Goal: Check status: Check status

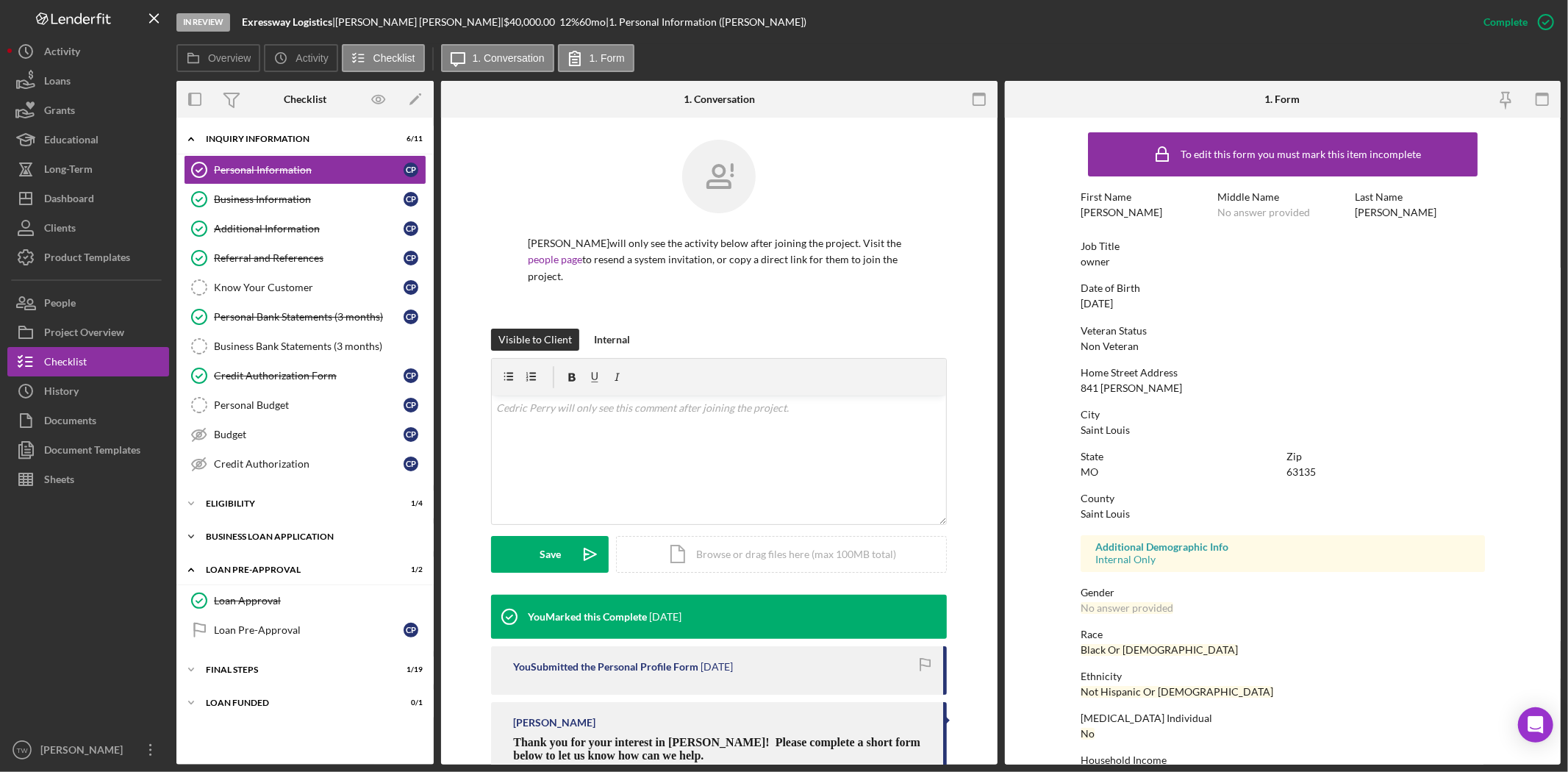
click at [303, 532] on div "Icon/Expander BUSINESS LOAN APPLICATION 10 / 27" at bounding box center [305, 537] width 257 height 29
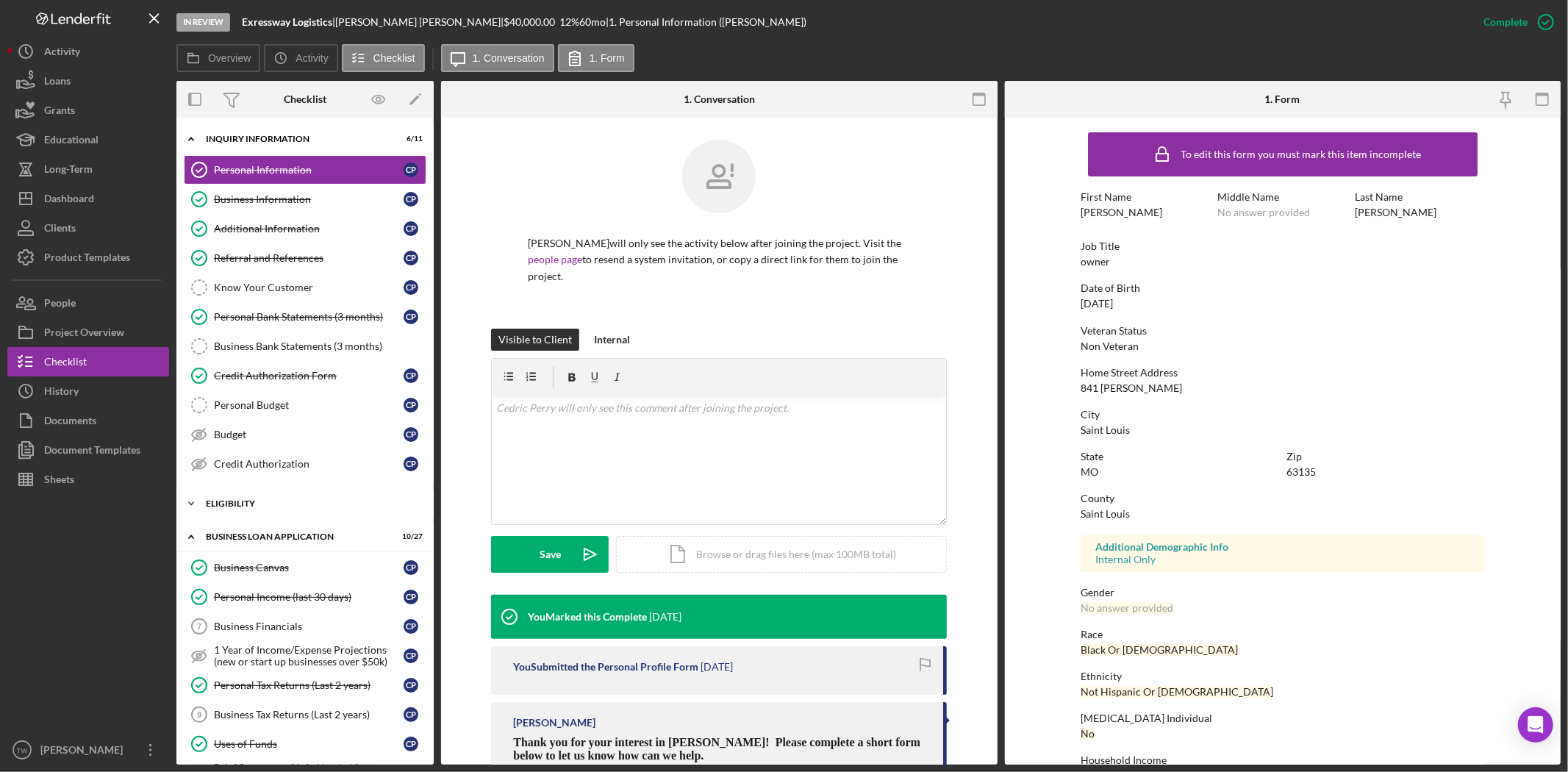
click at [270, 506] on div "ELIGIBILITY" at bounding box center [310, 503] width 209 height 8
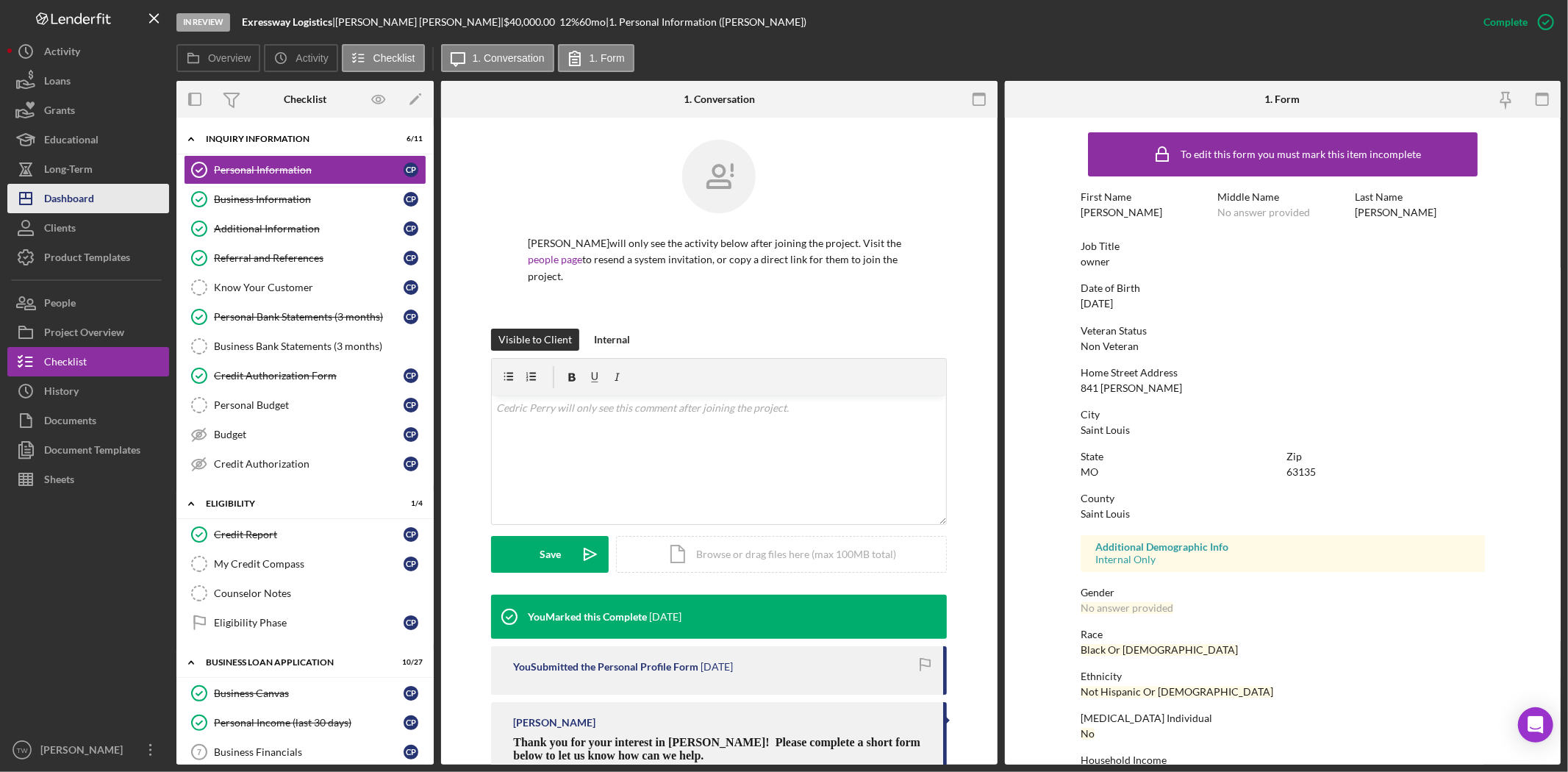
drag, startPoint x: 92, startPoint y: 196, endPoint x: 100, endPoint y: 182, distance: 16.1
click at [94, 195] on button "Icon/Dashboard Dashboard" at bounding box center [89, 199] width 162 height 29
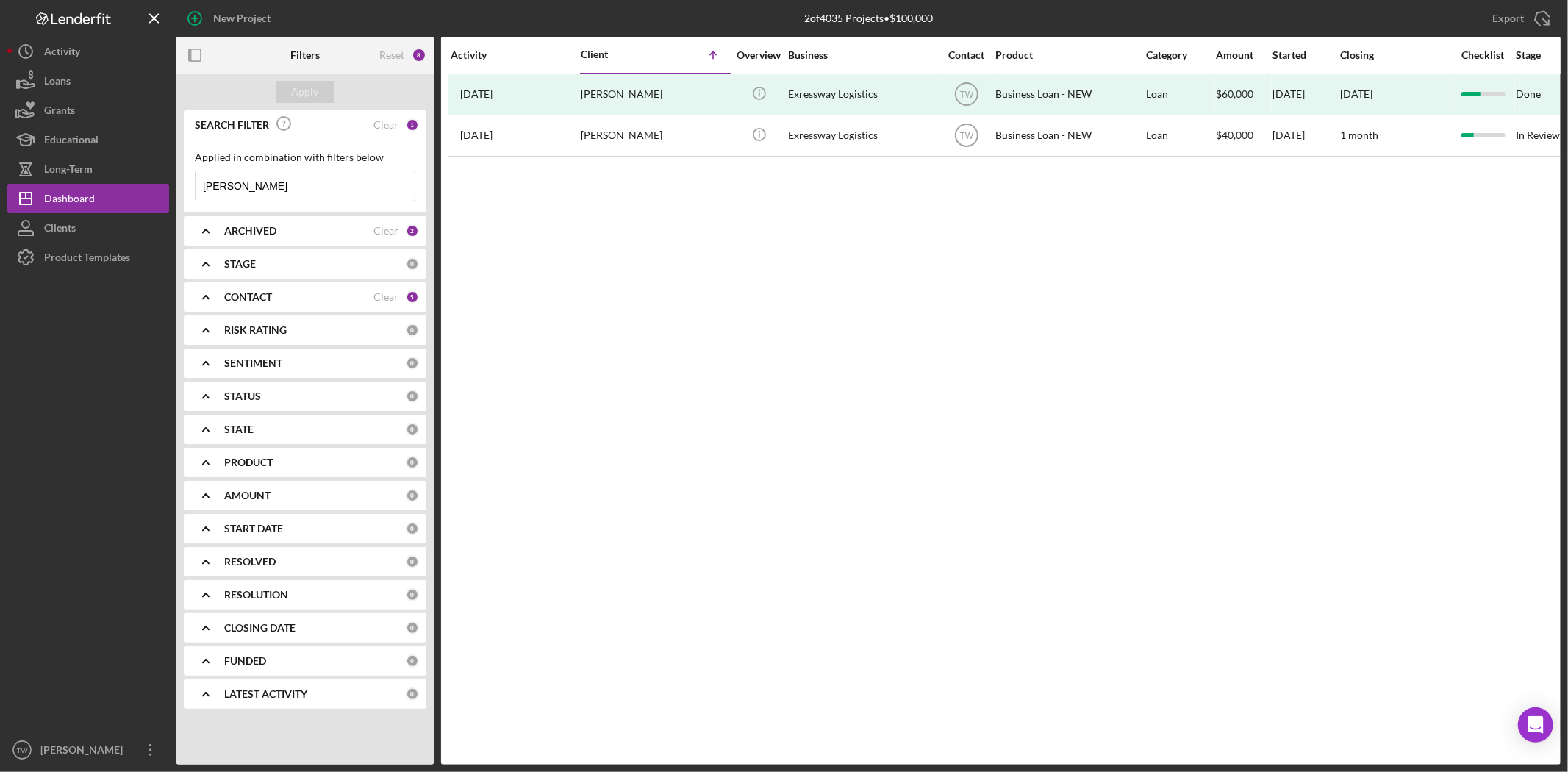
click at [263, 193] on input "[PERSON_NAME]" at bounding box center [305, 186] width 219 height 29
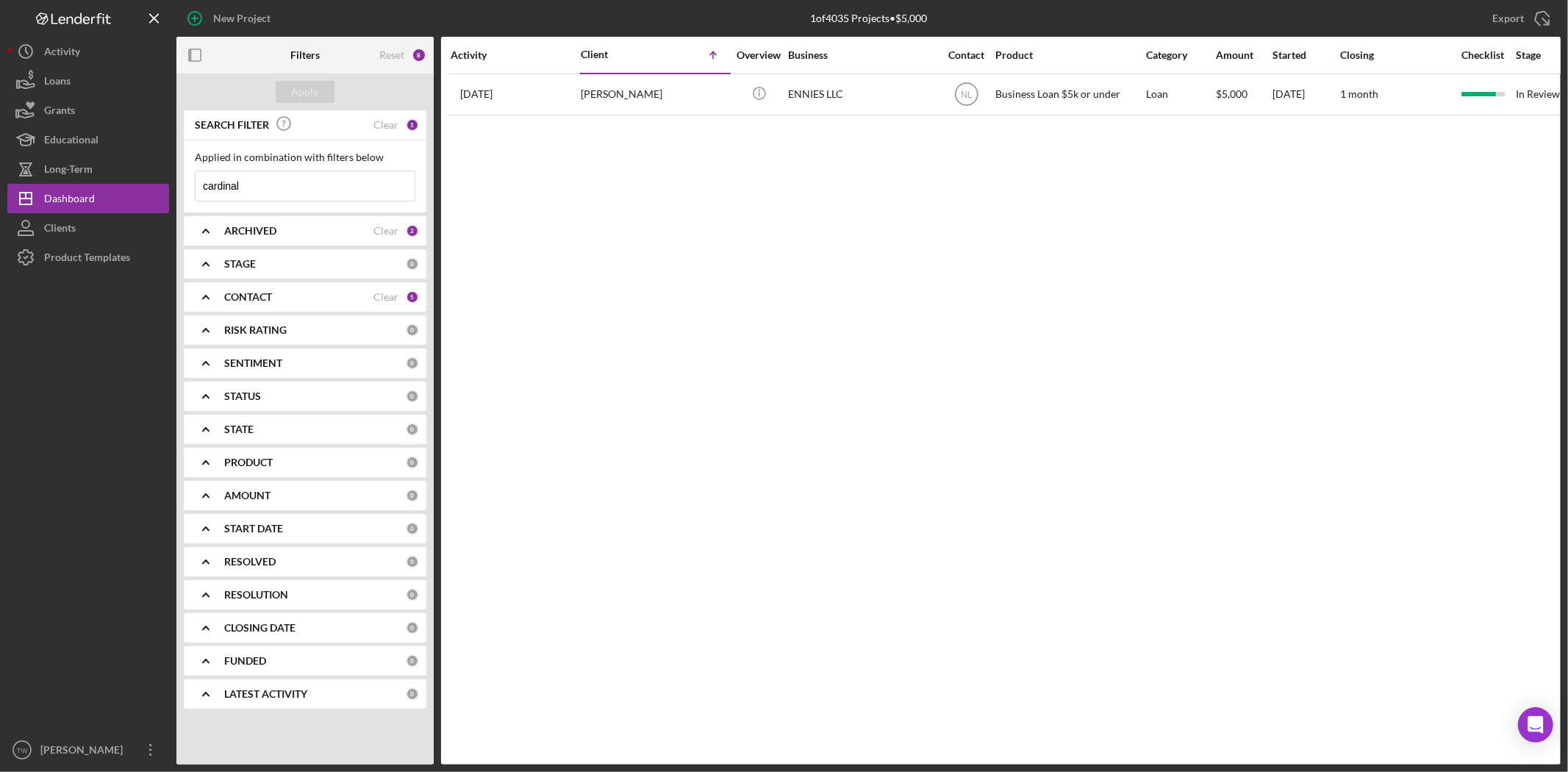
click at [342, 184] on input "cardinal" at bounding box center [305, 186] width 219 height 29
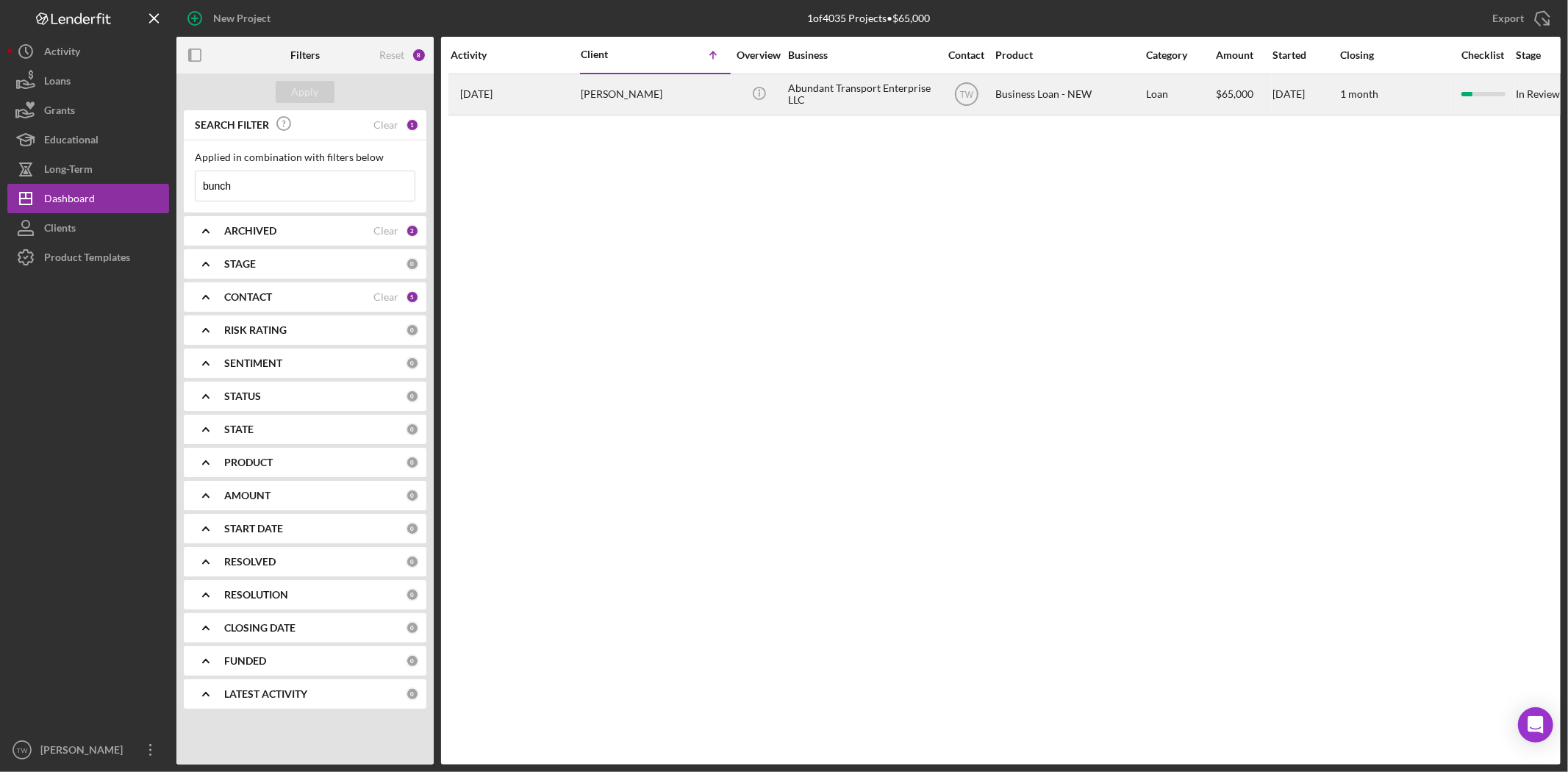
type input "bunch"
click at [573, 99] on div "[DATE] [PERSON_NAME]" at bounding box center [514, 94] width 129 height 39
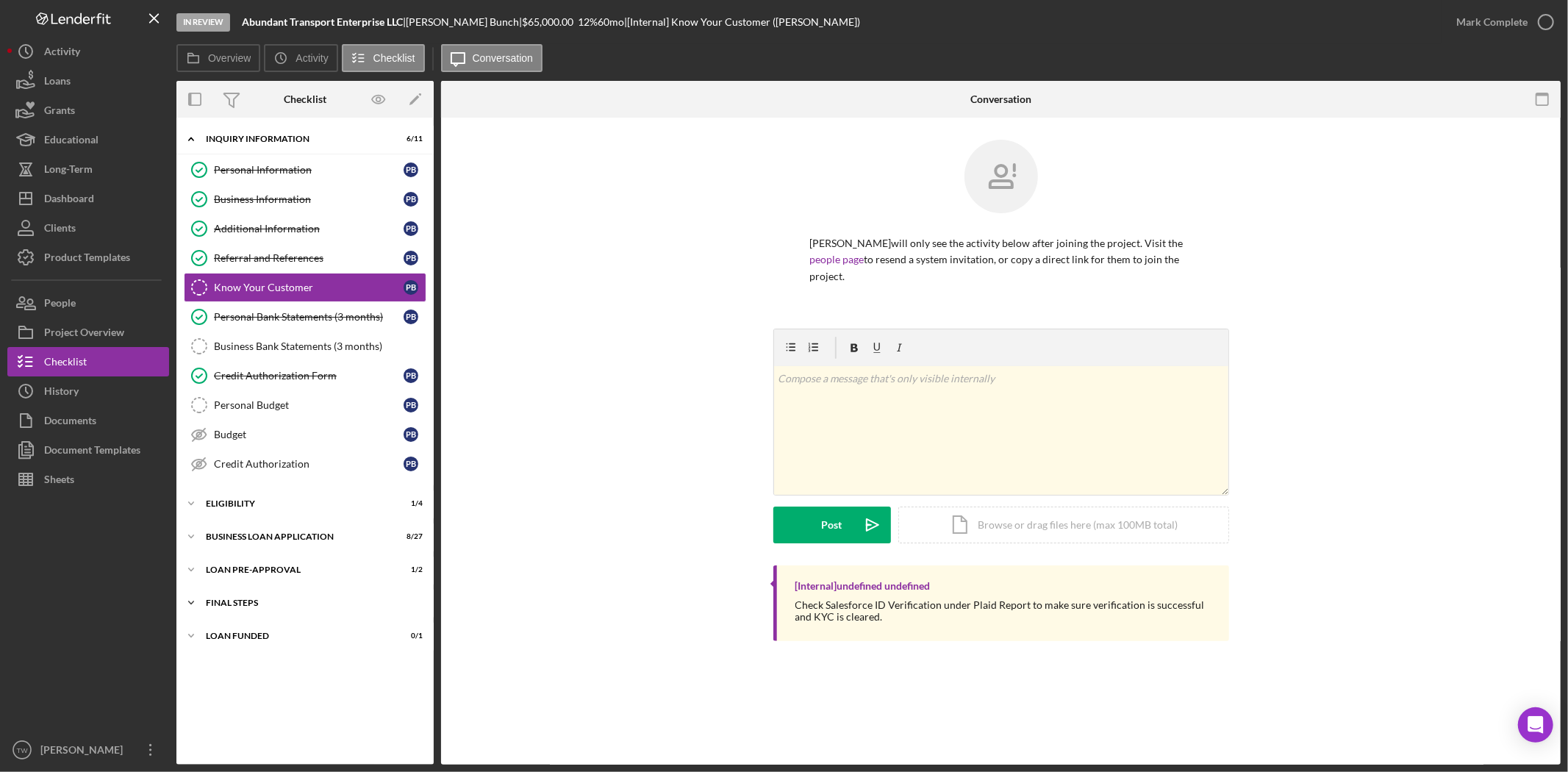
click at [267, 607] on div "FINAL STEPS" at bounding box center [310, 602] width 209 height 8
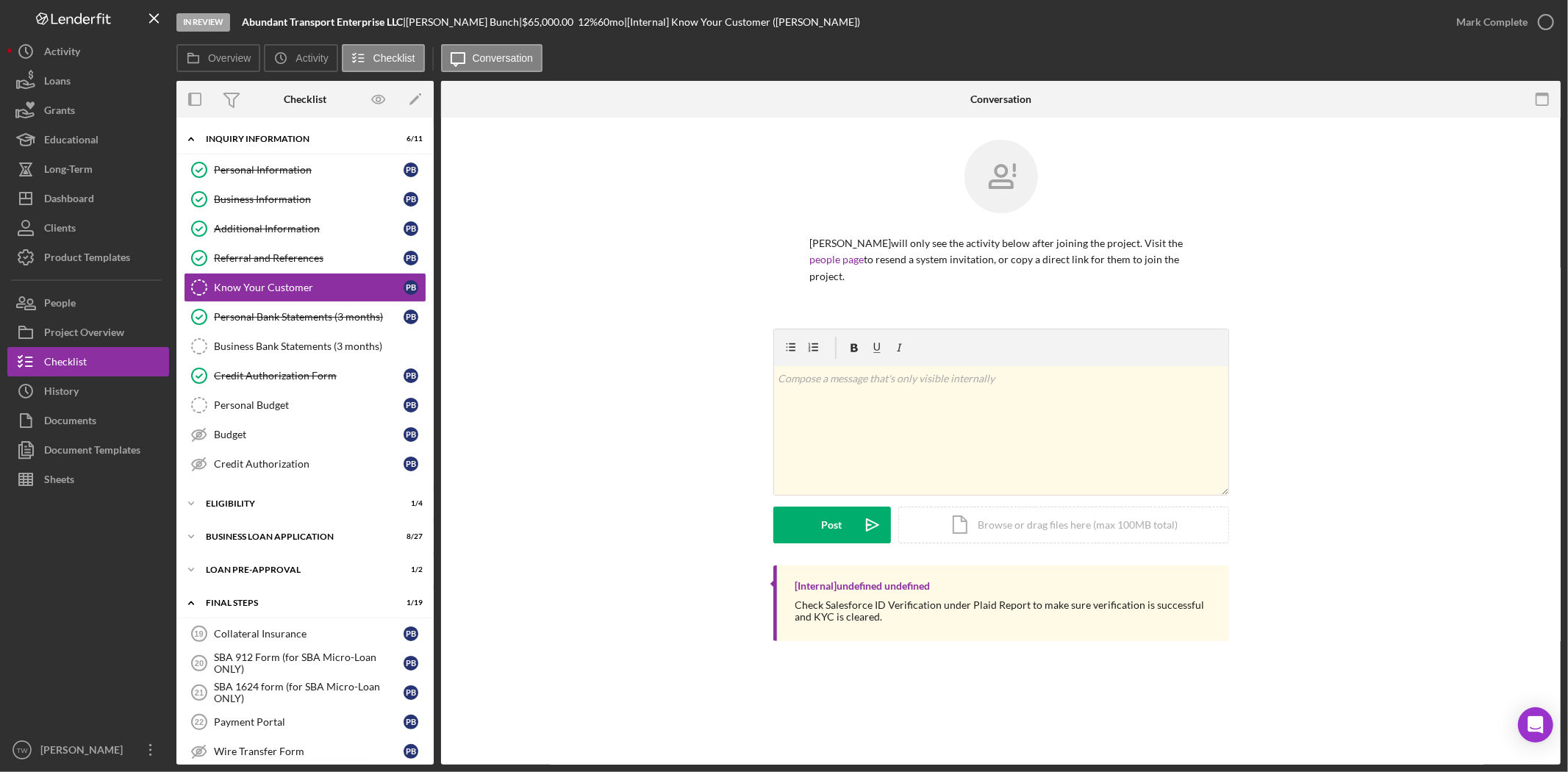
scroll to position [245, 0]
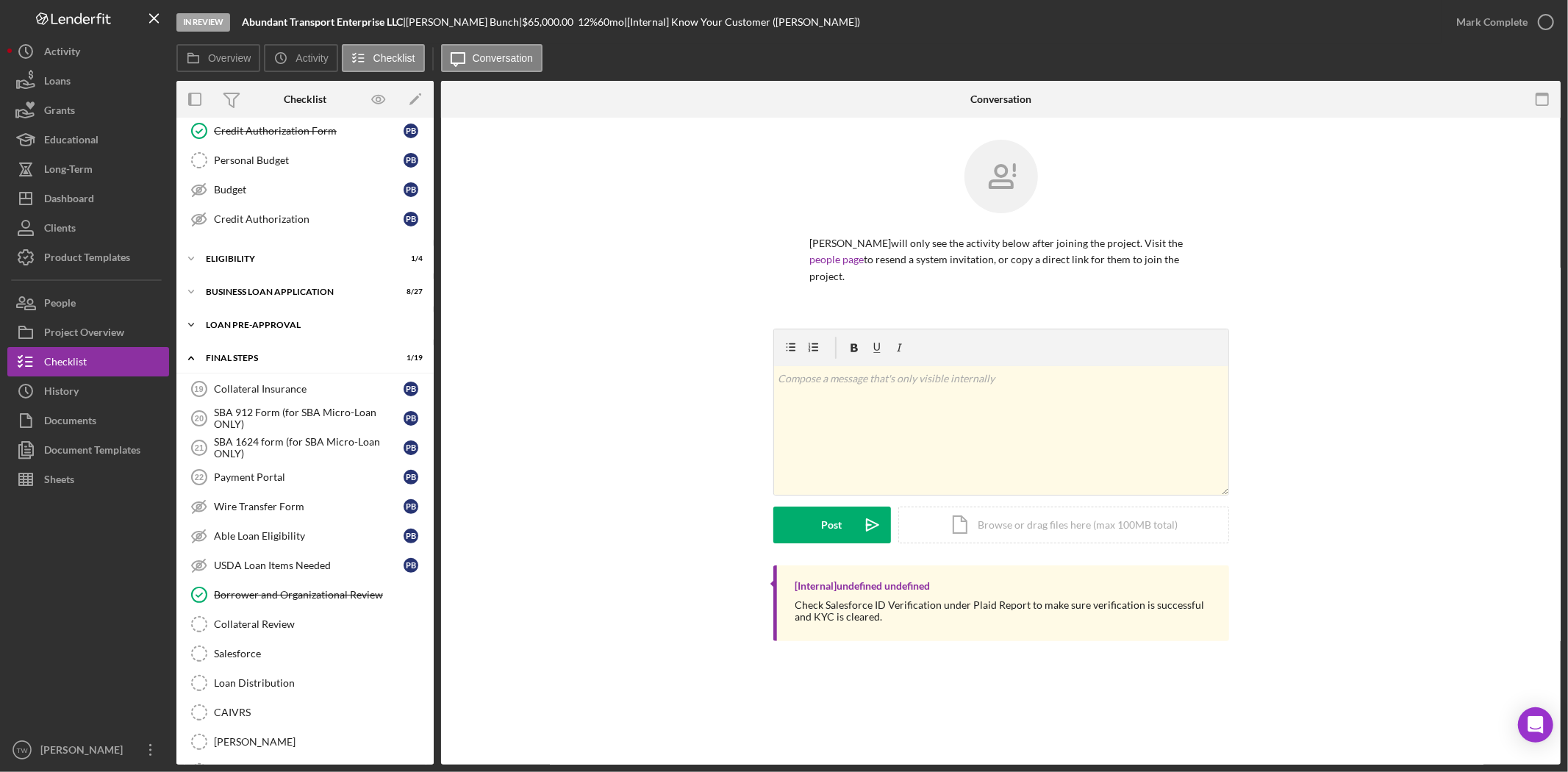
click at [266, 321] on div "Icon/Expander LOAN PRE-APPROVAL 1 / 2" at bounding box center [305, 325] width 257 height 29
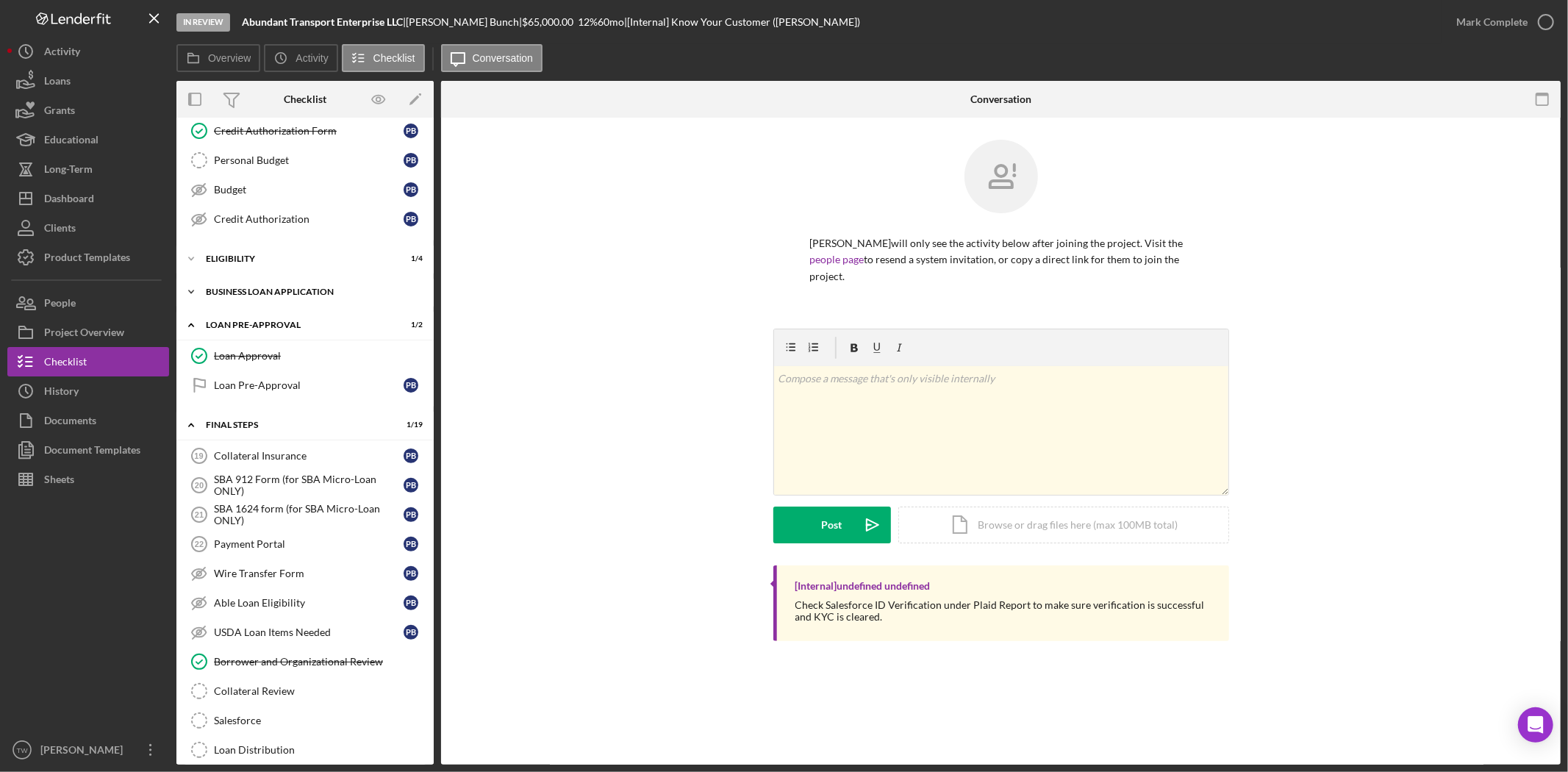
click at [283, 285] on div "Icon/Expander BUSINESS LOAN APPLICATION 8 / 27" at bounding box center [305, 292] width 257 height 29
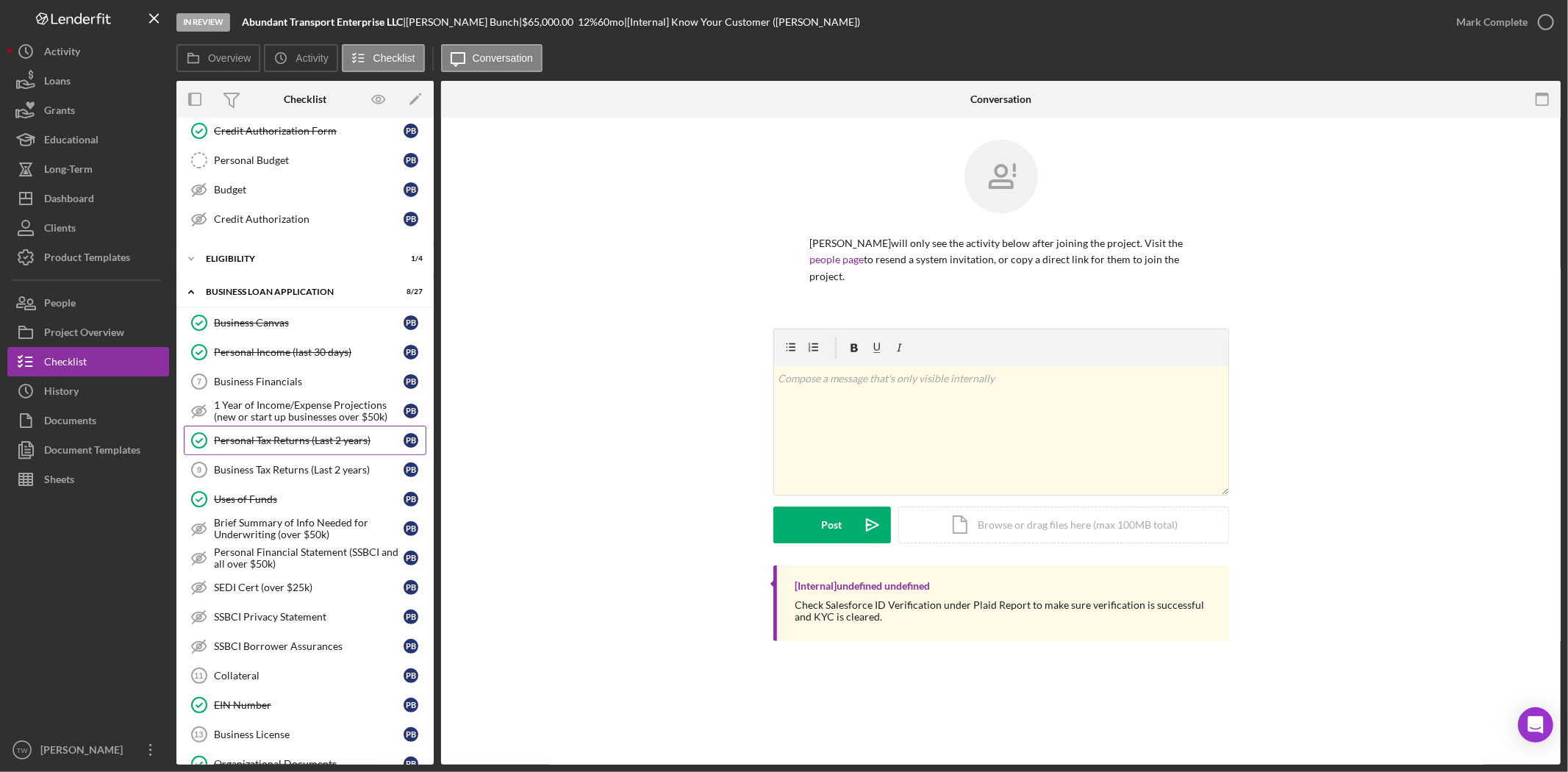
click at [303, 438] on div "Personal Tax Returns (Last 2 years)" at bounding box center [309, 440] width 189 height 12
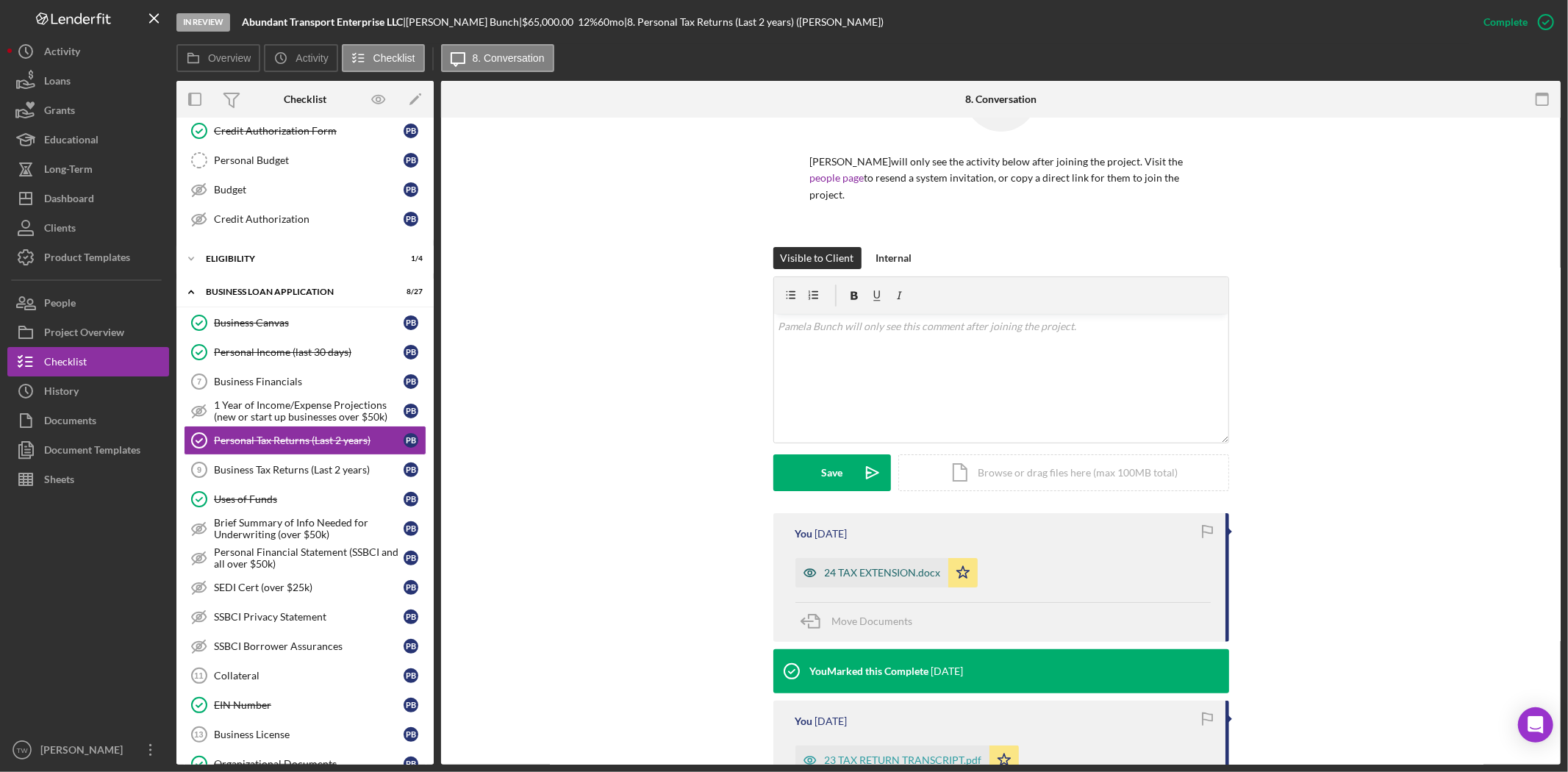
scroll to position [249, 0]
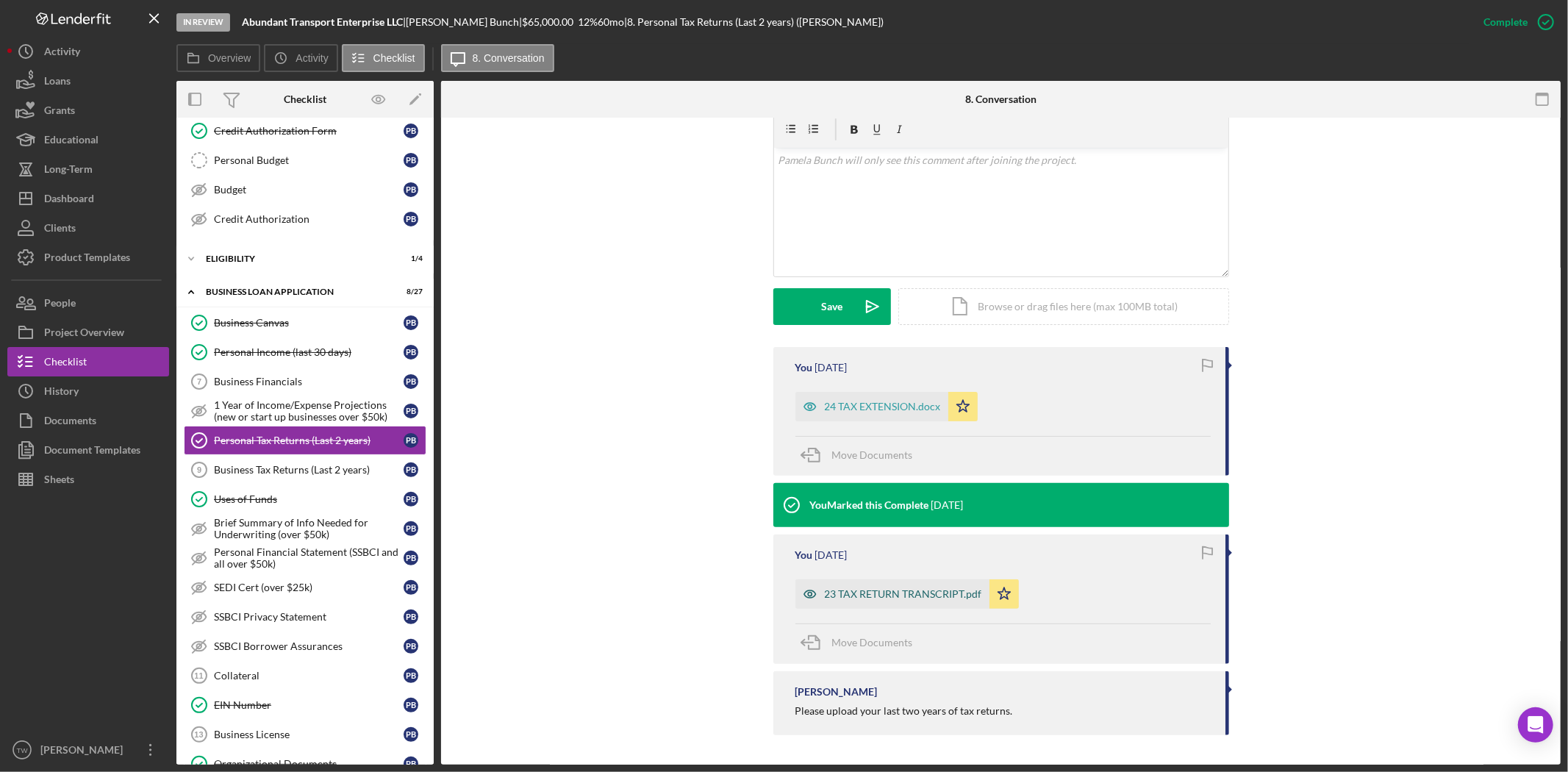
click at [906, 596] on div "23 TAX RETURN TRANSCRIPT.pdf" at bounding box center [903, 594] width 157 height 12
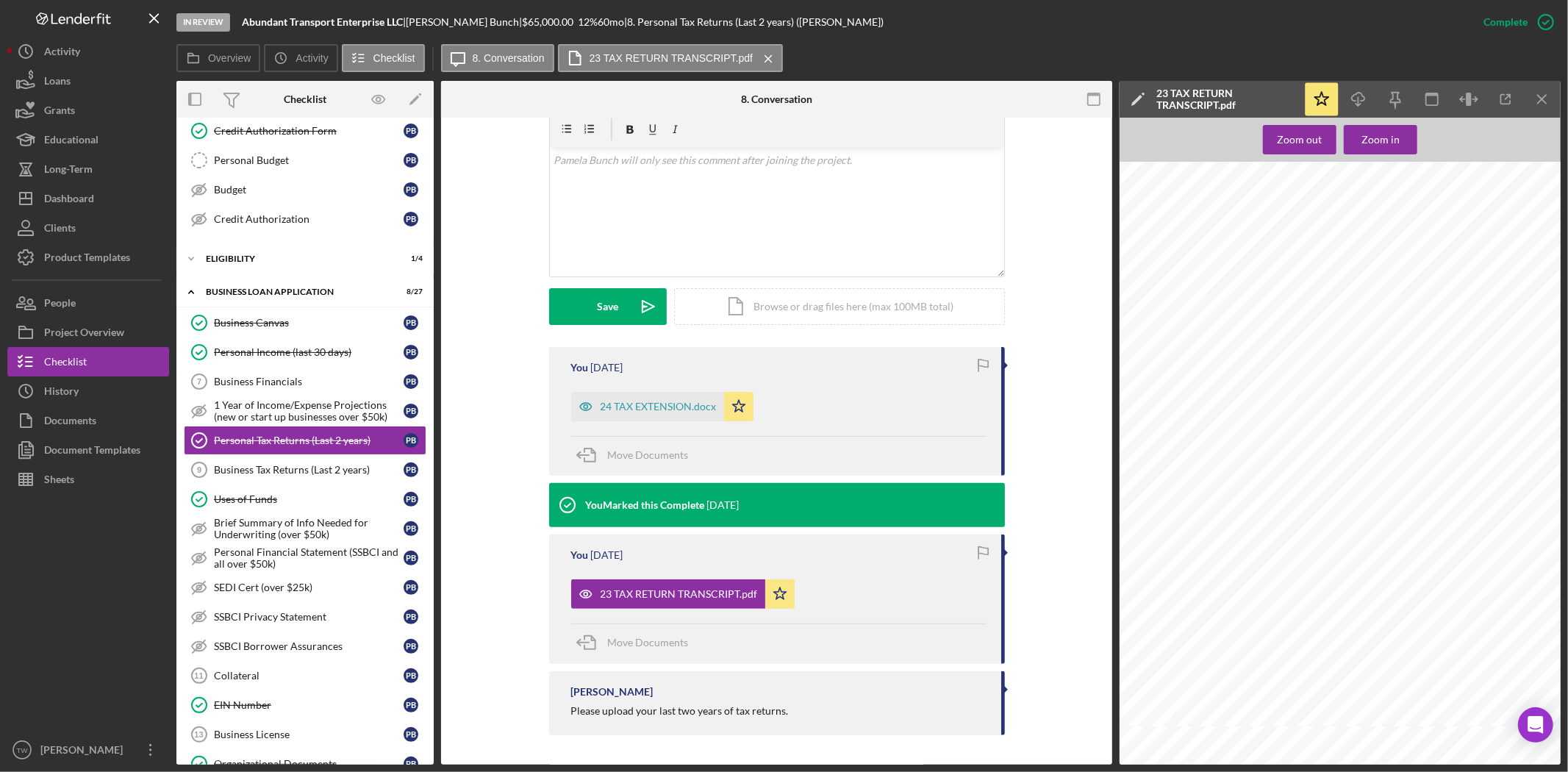
scroll to position [245, 0]
click at [362, 354] on div "Personal Income (last 30 days)" at bounding box center [309, 352] width 189 height 12
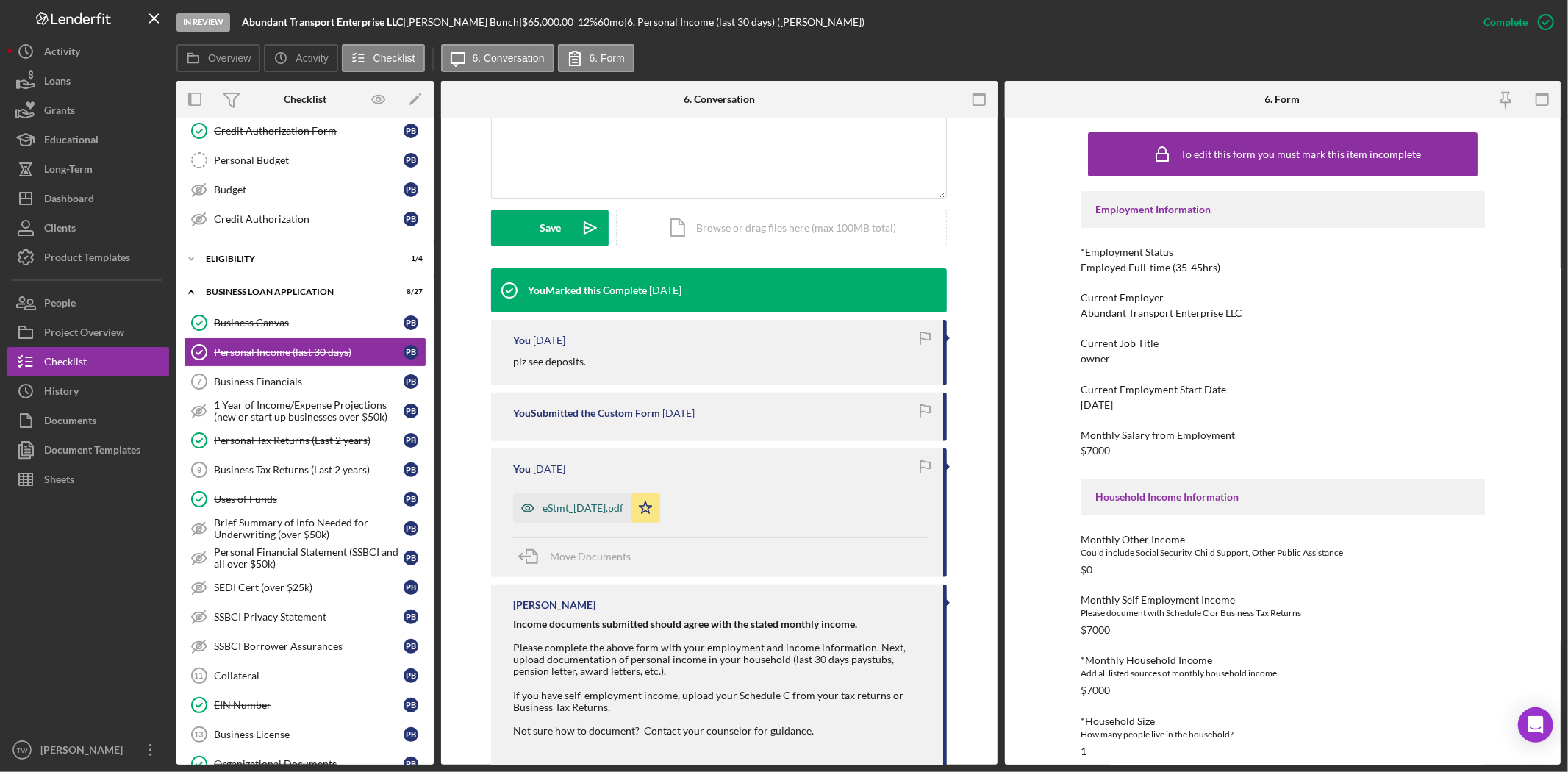
click at [610, 509] on div "eStmt_[DATE].pdf" at bounding box center [582, 508] width 81 height 12
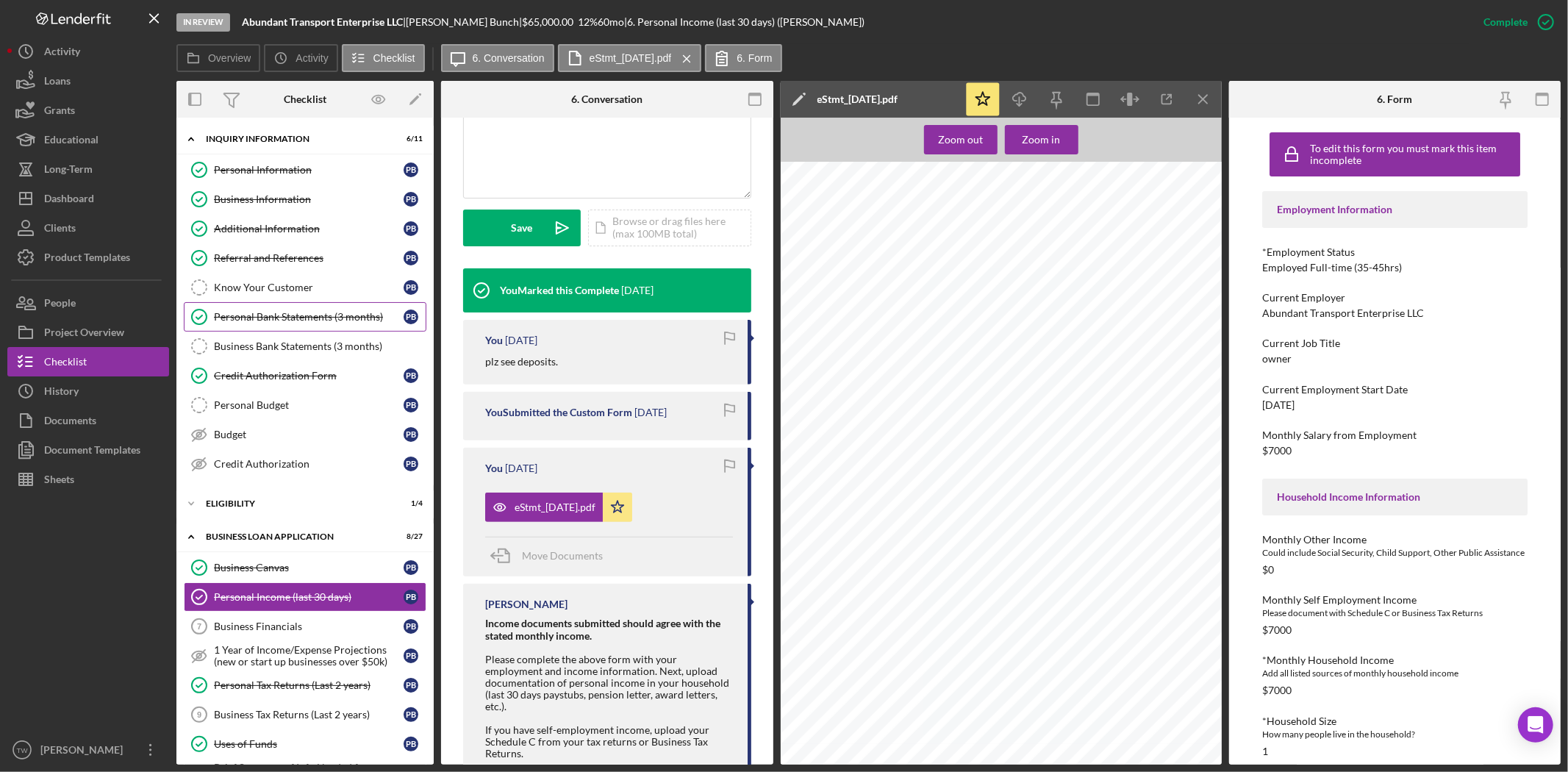
click at [273, 317] on div "Personal Bank Statements (3 months)" at bounding box center [309, 317] width 189 height 12
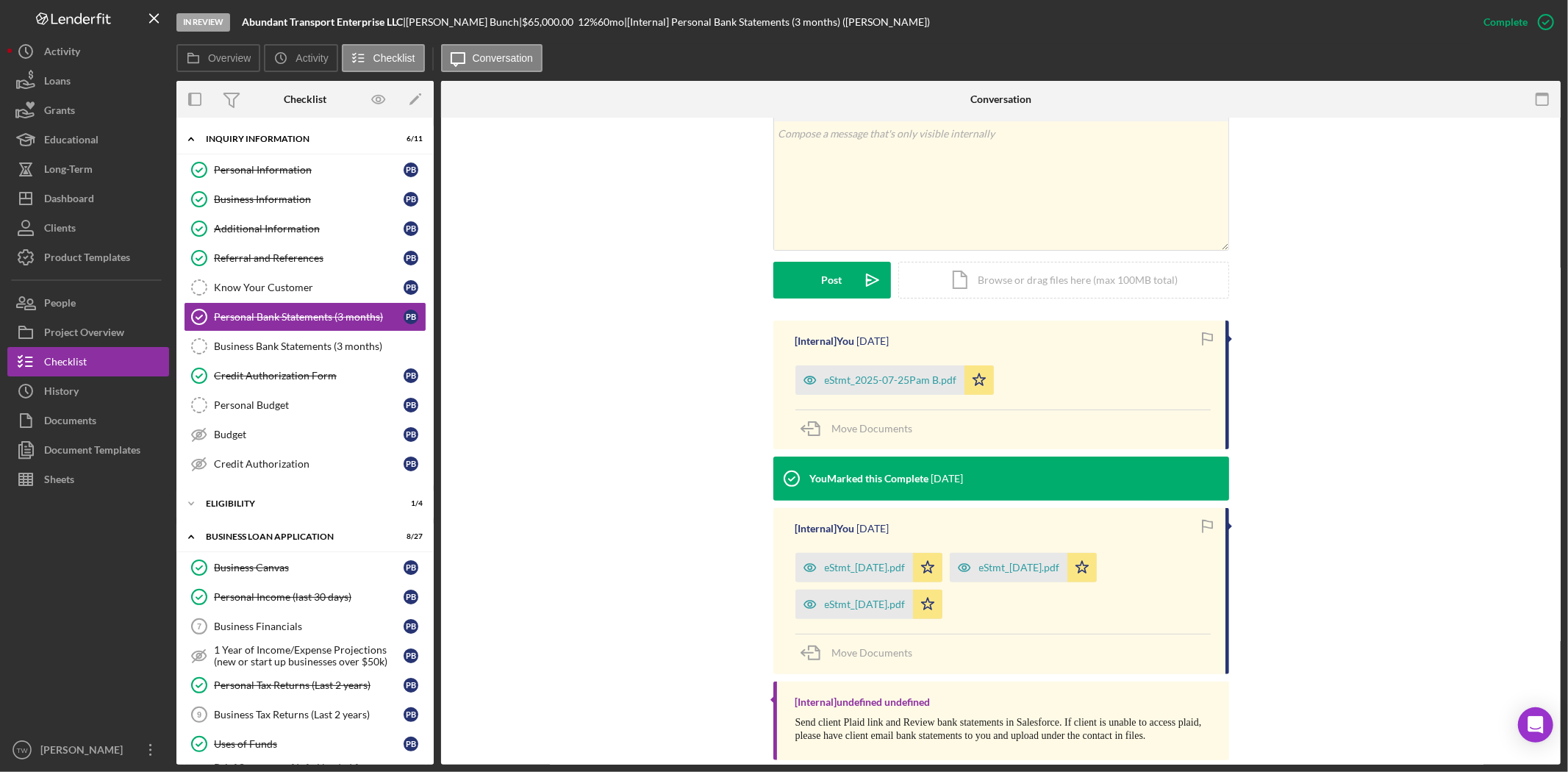
scroll to position [270, 0]
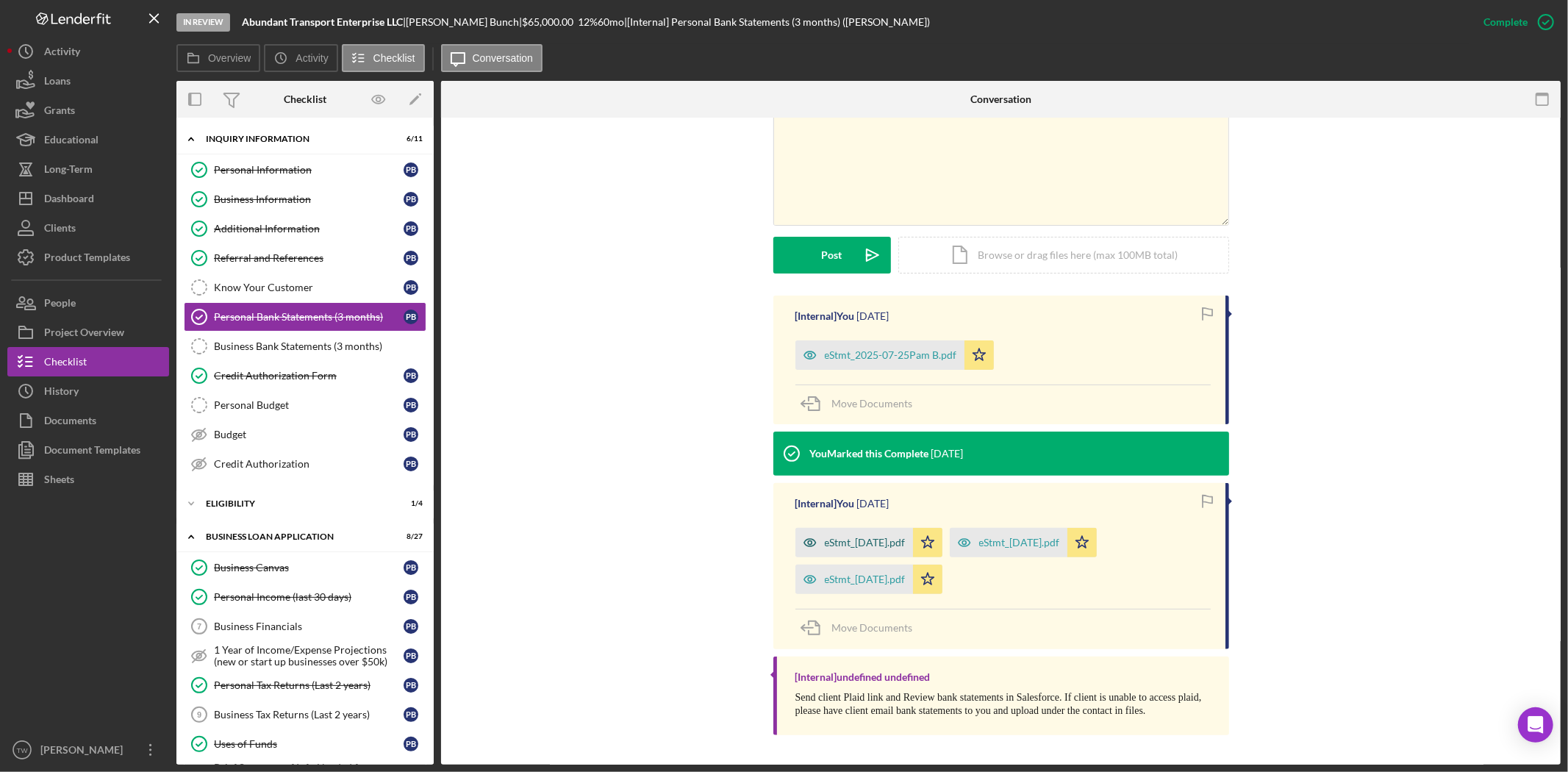
click at [894, 547] on div "eStmt_[DATE].pdf" at bounding box center [865, 542] width 81 height 12
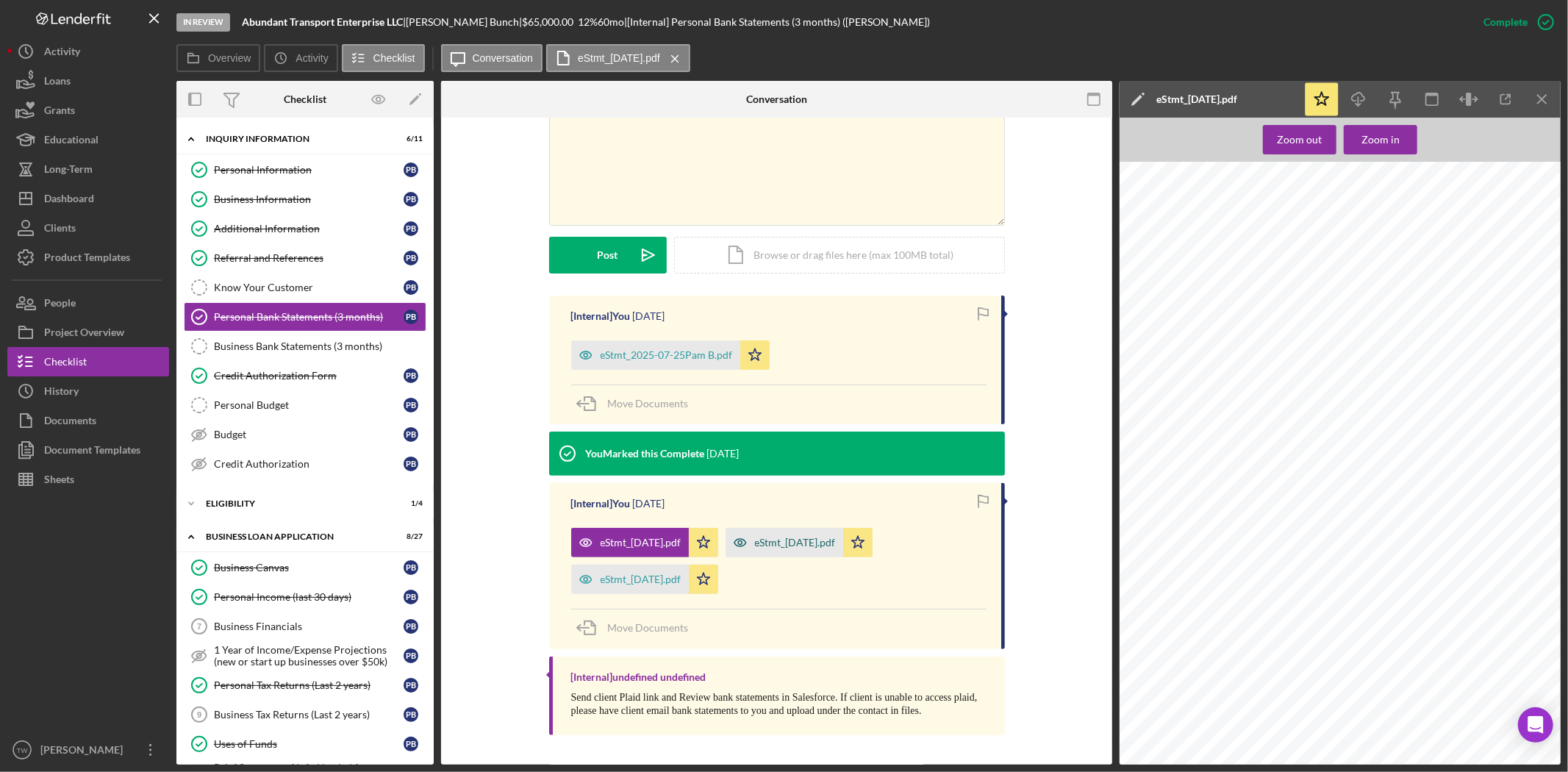
click at [825, 542] on div "eStmt_[DATE].pdf" at bounding box center [795, 542] width 81 height 12
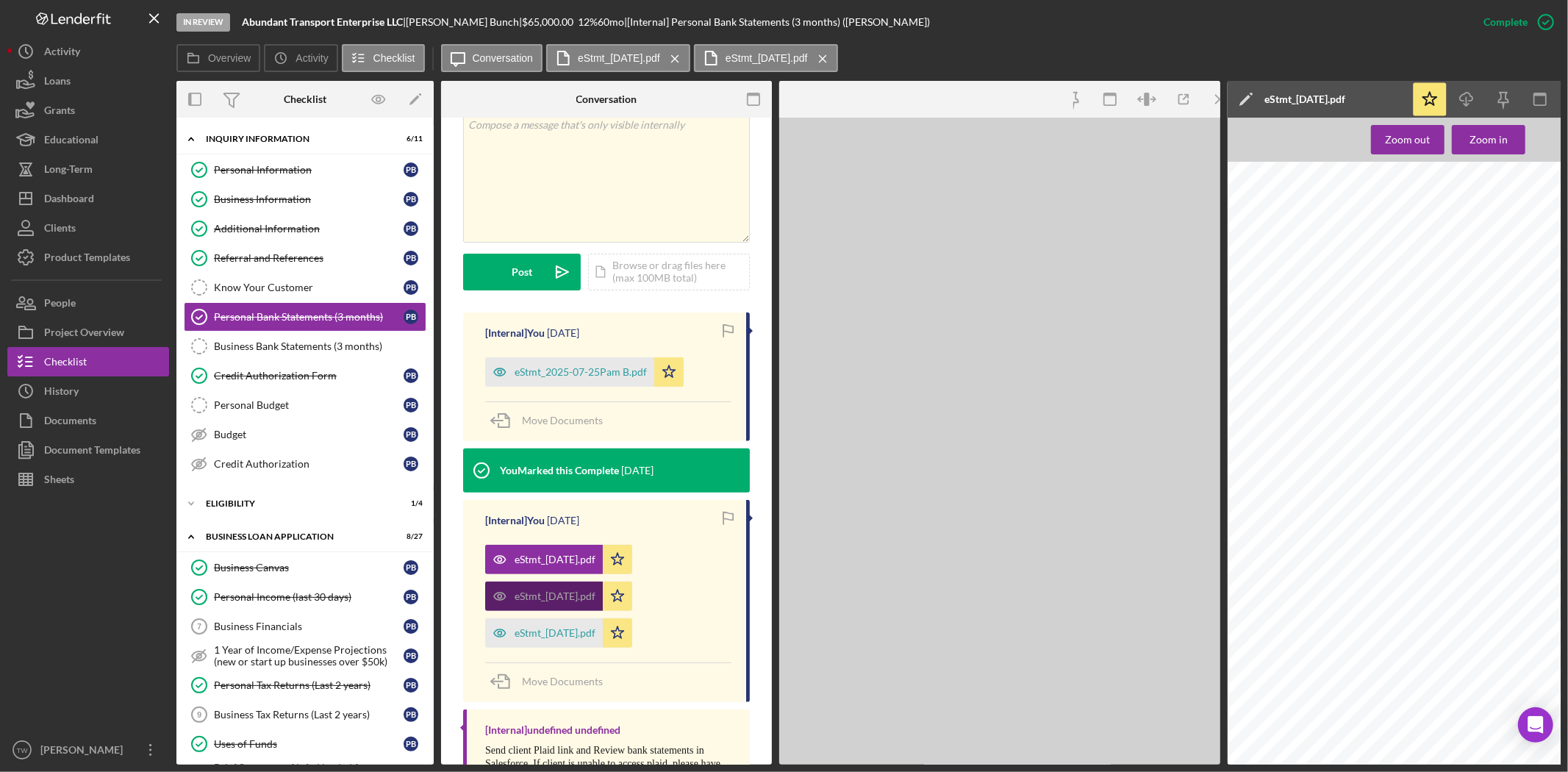
scroll to position [287, 0]
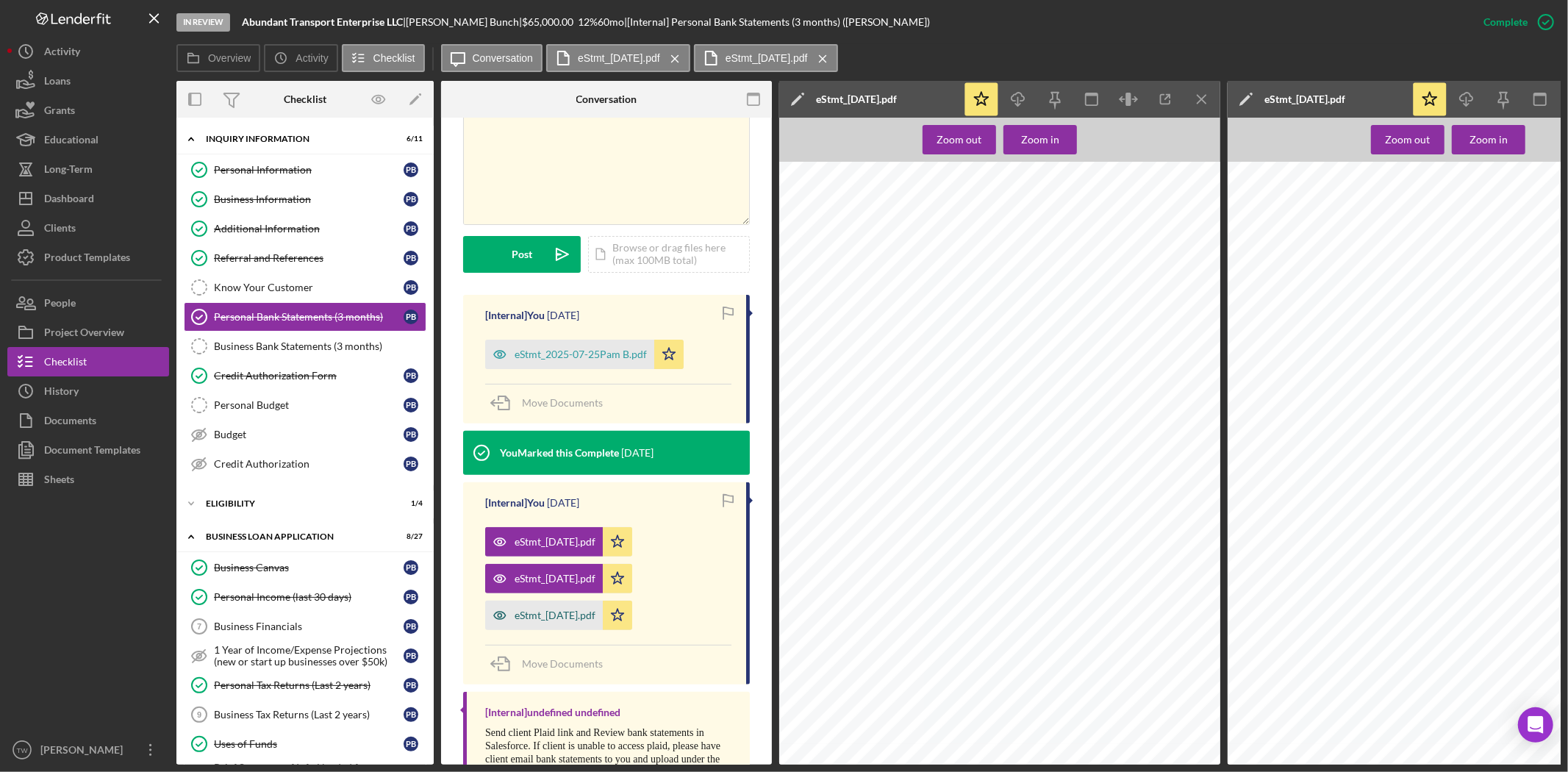
click at [571, 614] on div "eStmt_[DATE].pdf" at bounding box center [554, 615] width 81 height 12
click at [250, 510] on div "Icon/Expander ELIGIBILITY 1 / 4" at bounding box center [305, 504] width 257 height 29
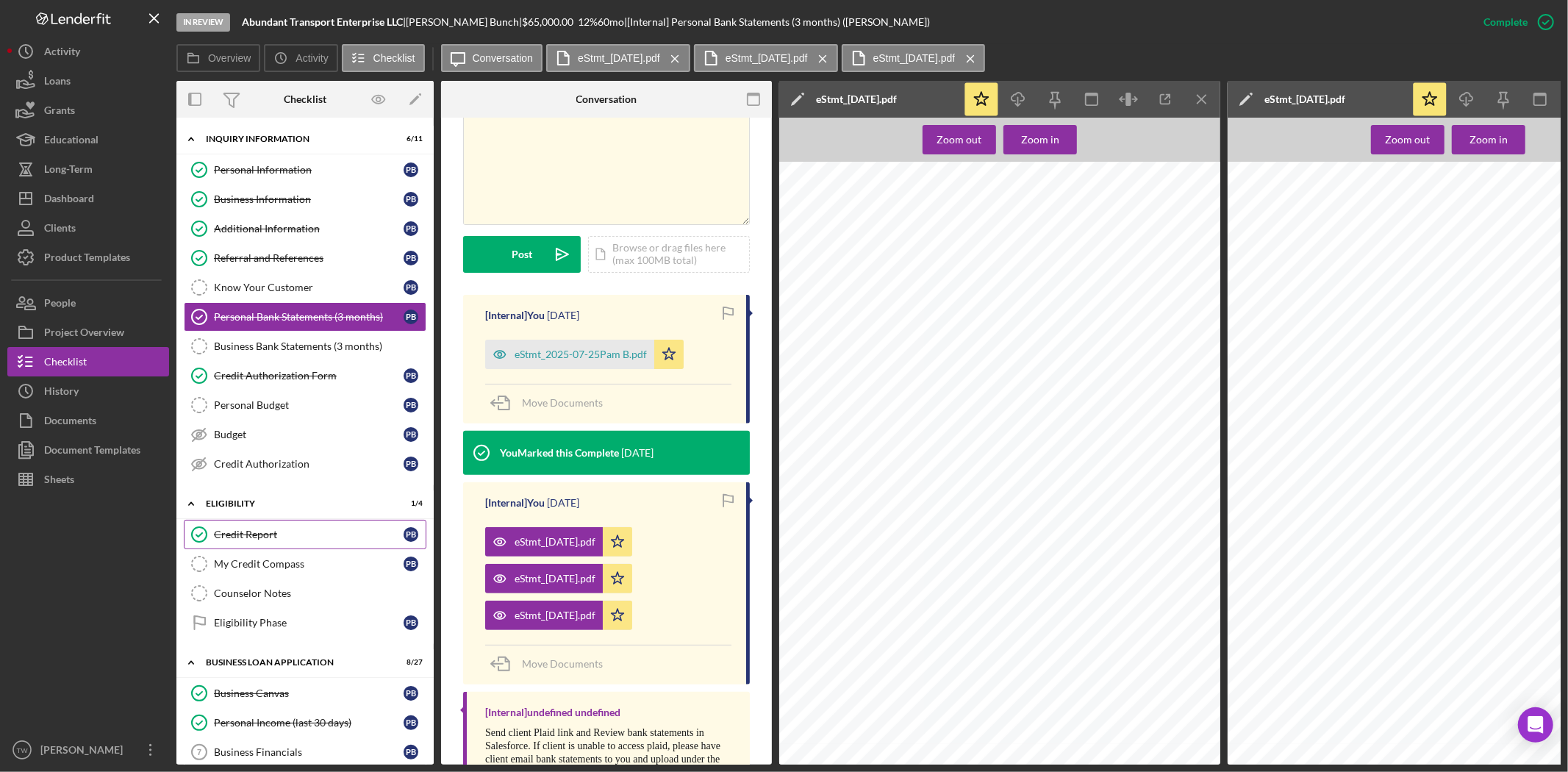
click at [280, 538] on div "Credit Report" at bounding box center [309, 534] width 189 height 12
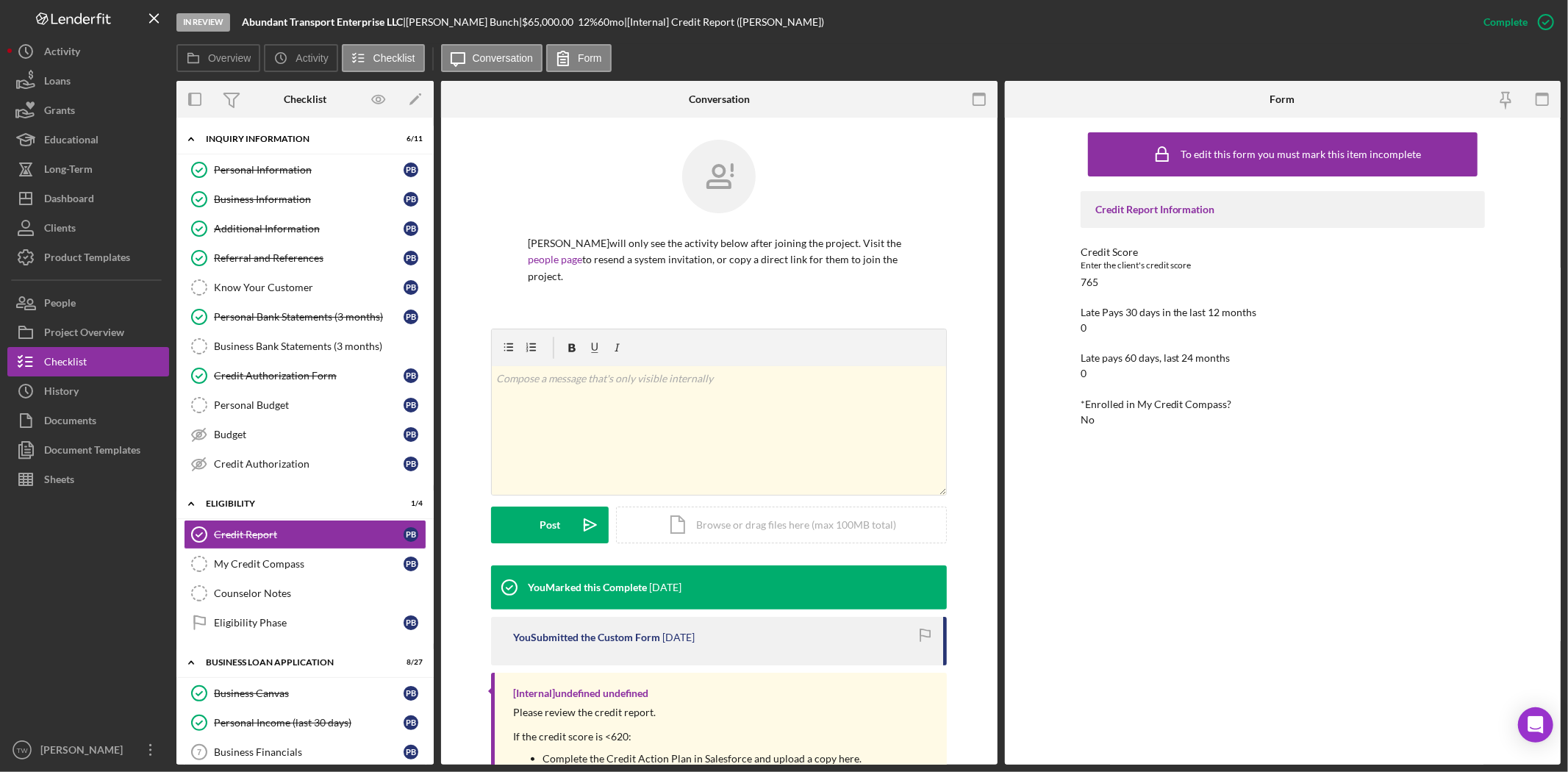
scroll to position [70, 0]
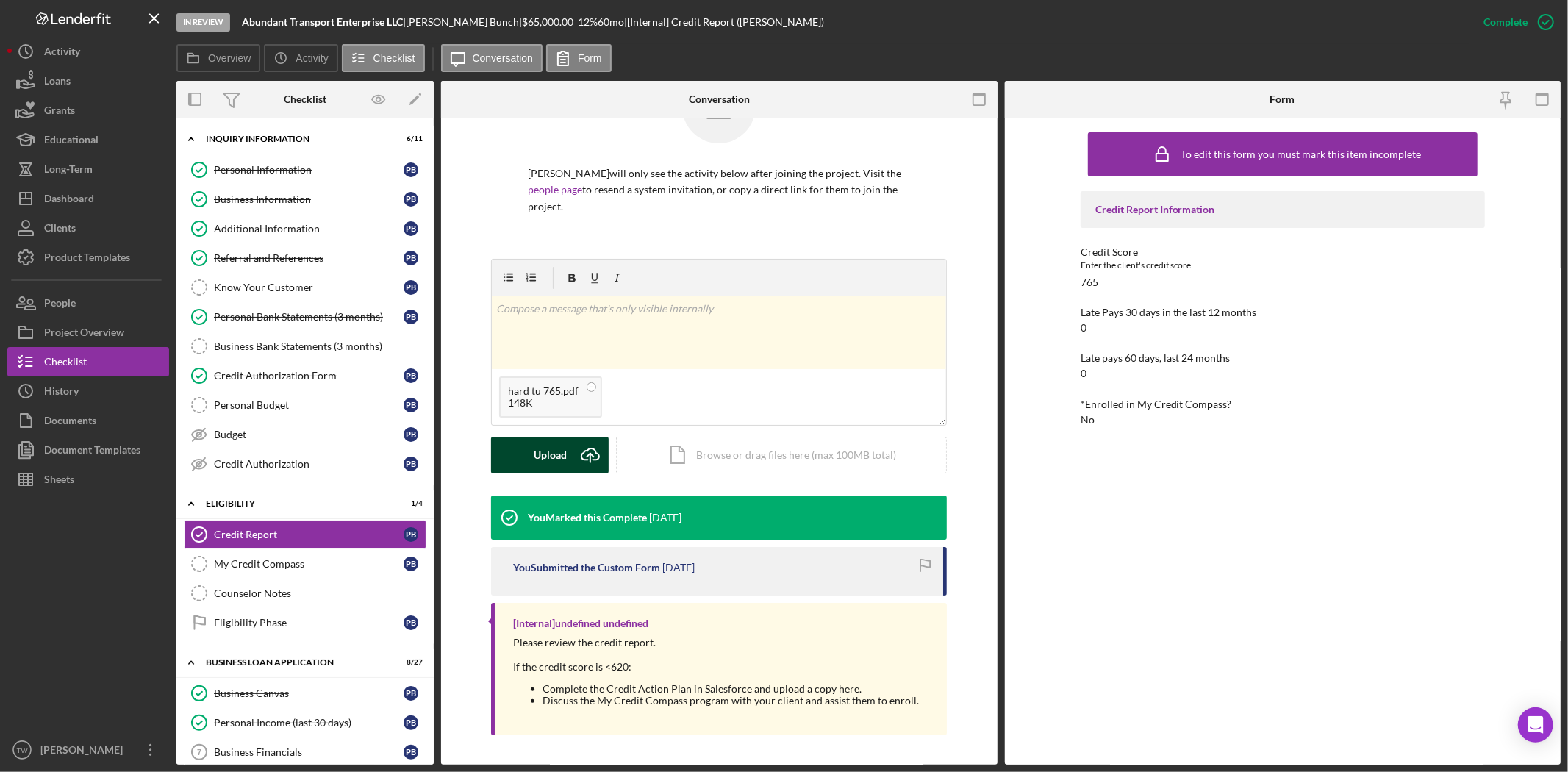
click at [537, 459] on div "Upload" at bounding box center [550, 455] width 33 height 37
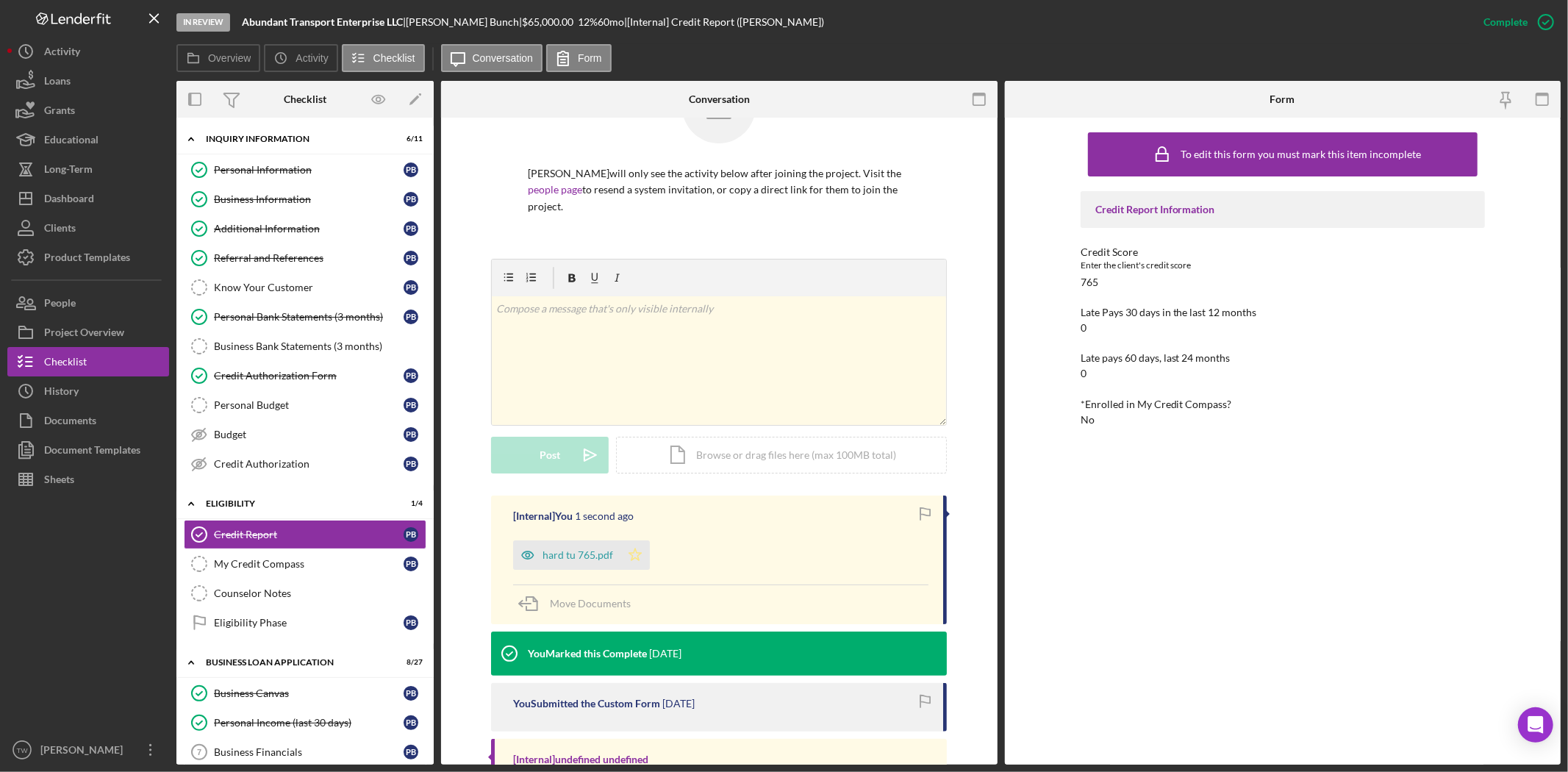
click at [635, 557] on icon "Icon/Star" at bounding box center [635, 556] width 29 height 29
click at [598, 550] on div "hard tu 765.pdf" at bounding box center [578, 555] width 71 height 12
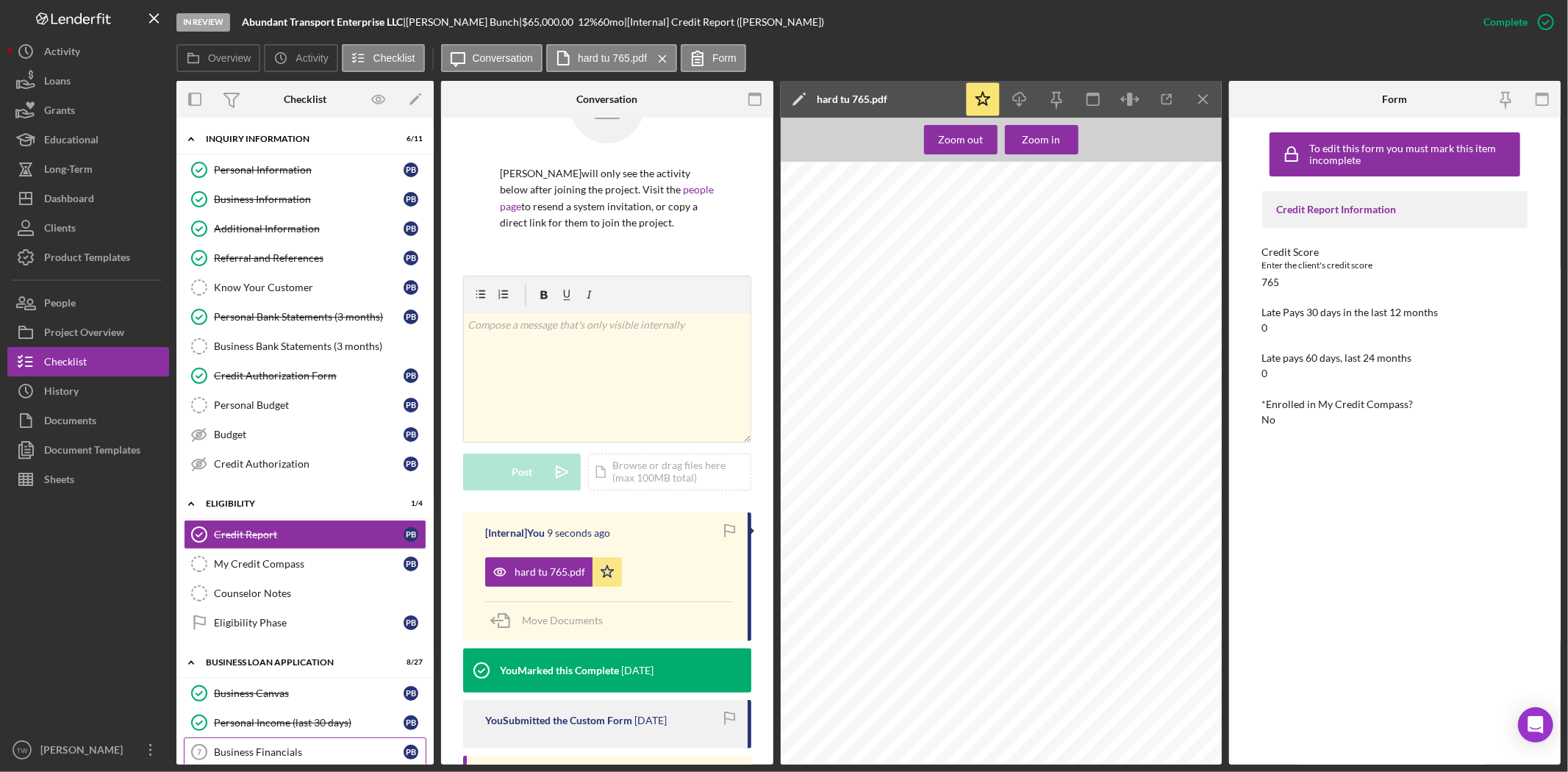
scroll to position [327, 0]
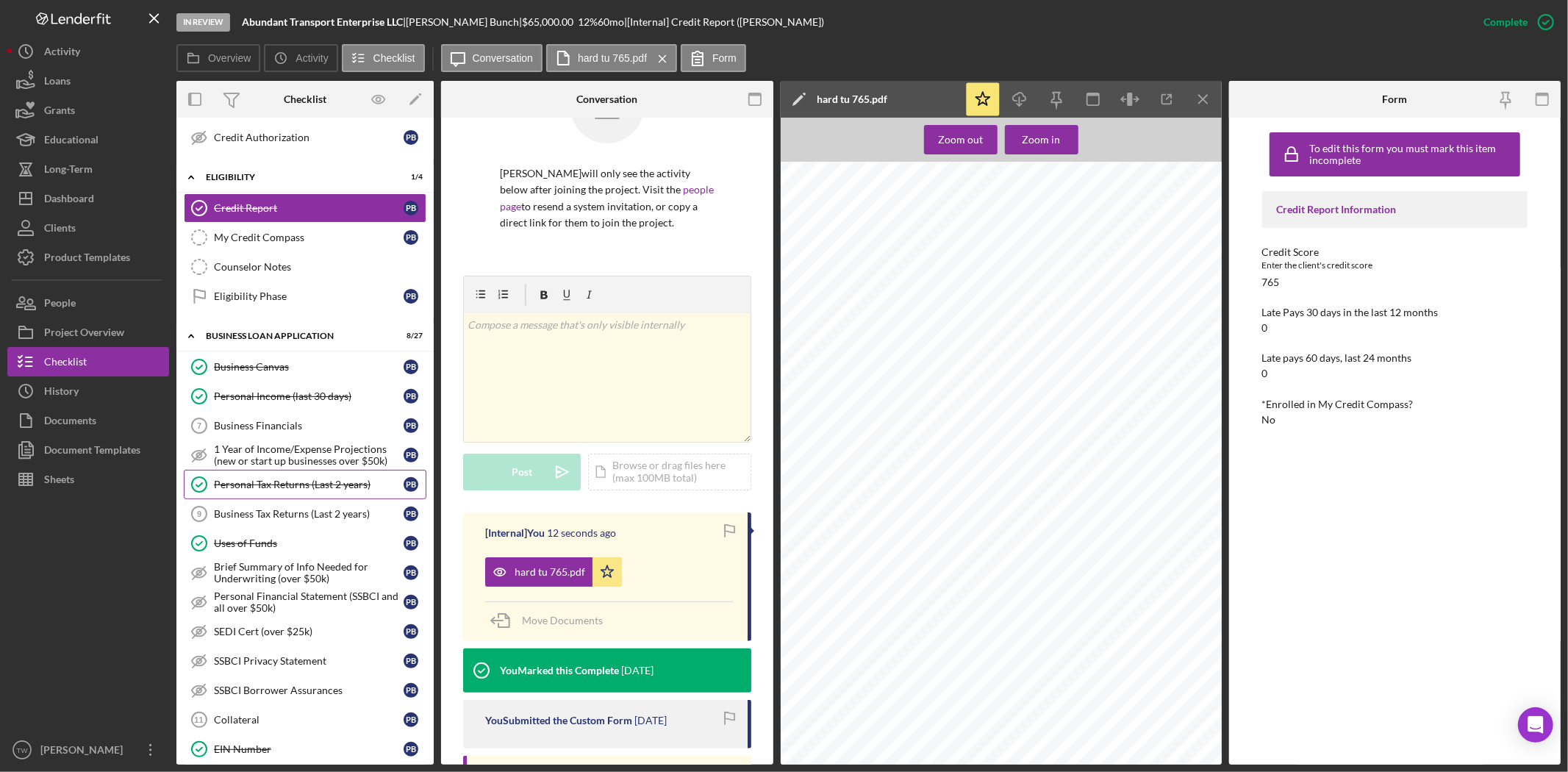
click at [295, 495] on link "Personal Tax Returns (Last 2 years) Personal Tax Returns (Last 2 years) P B" at bounding box center [305, 485] width 243 height 29
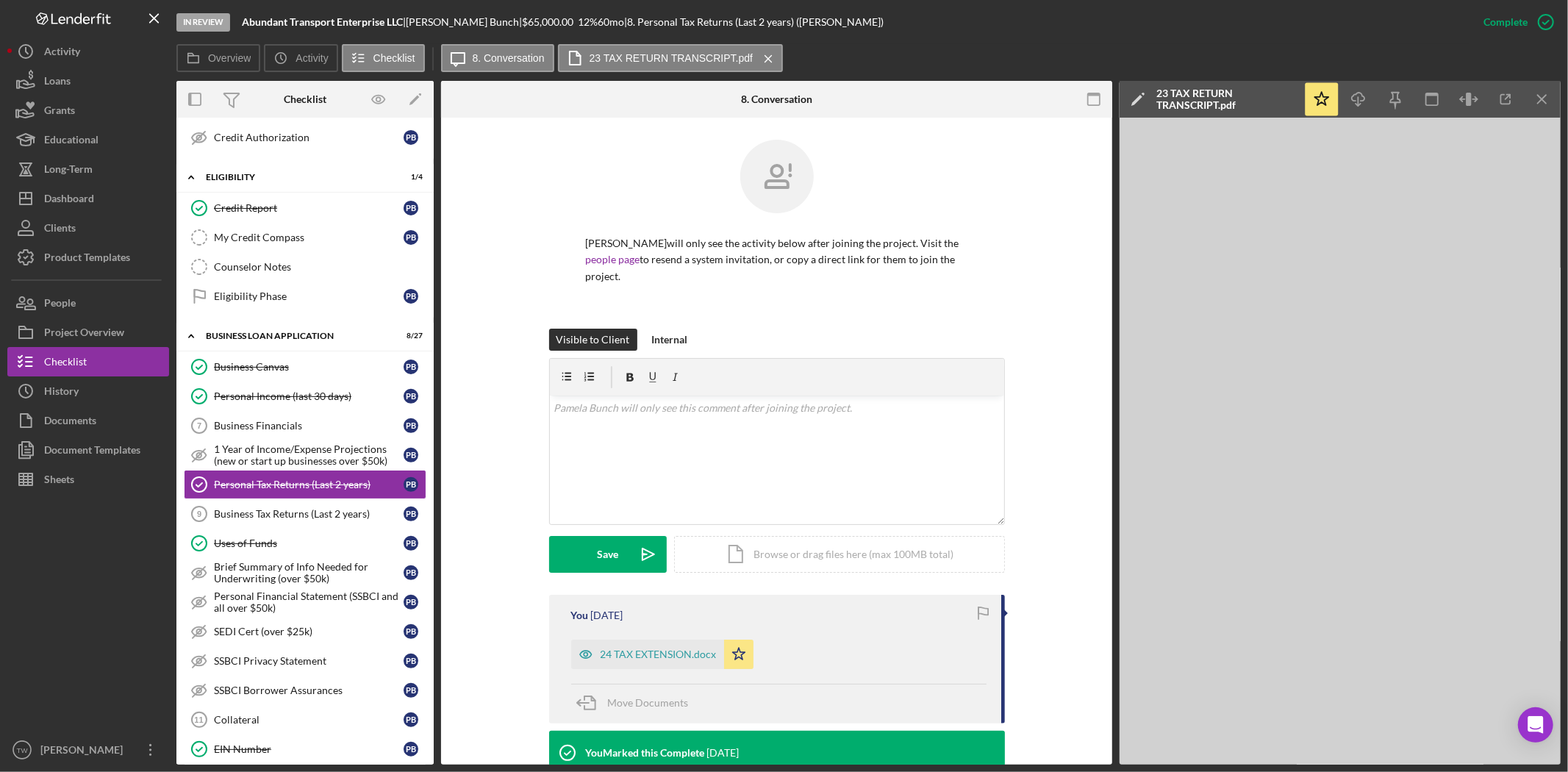
scroll to position [249, 0]
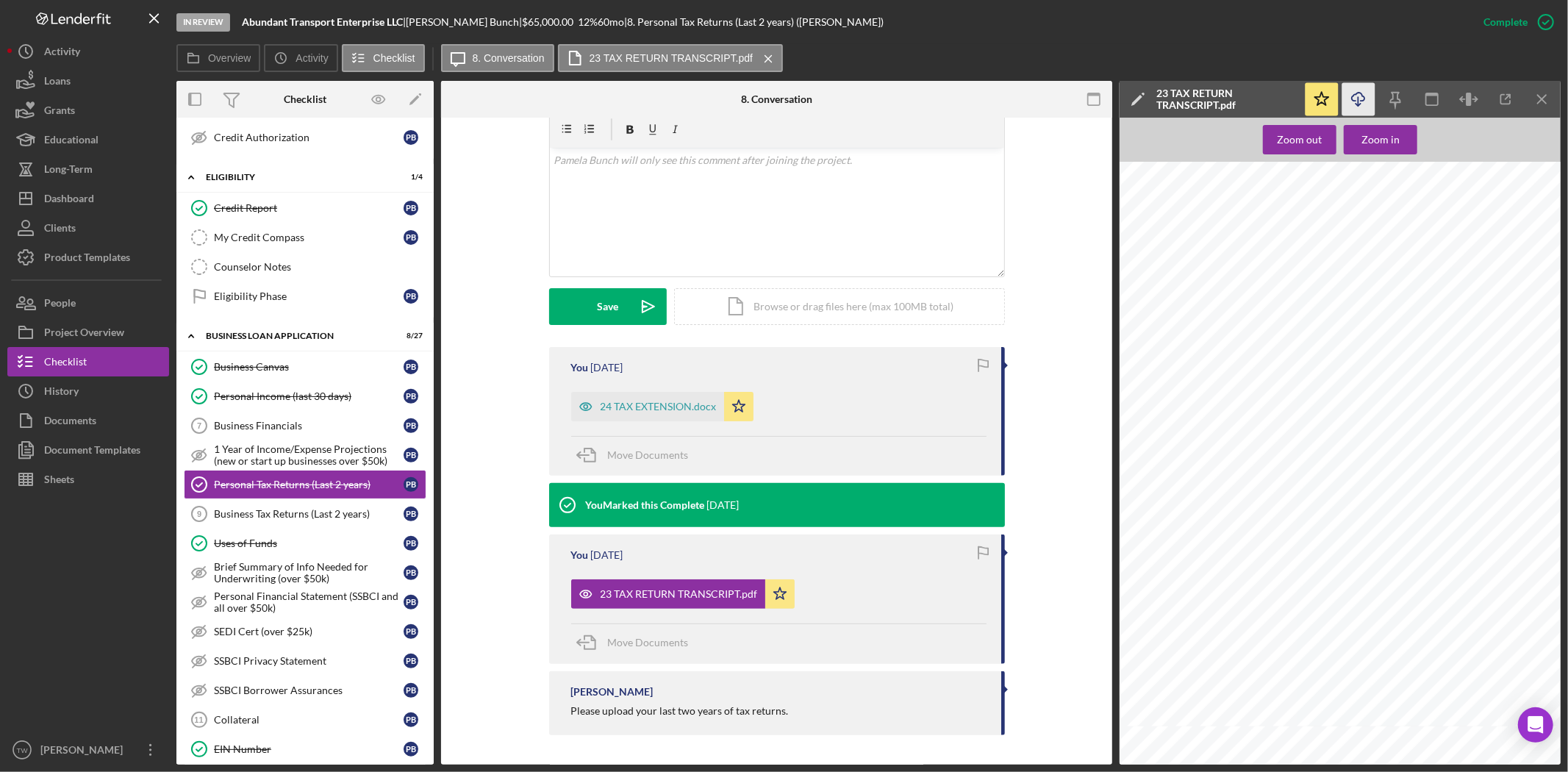
click at [1360, 99] on icon "Icon/Download" at bounding box center [1359, 99] width 33 height 33
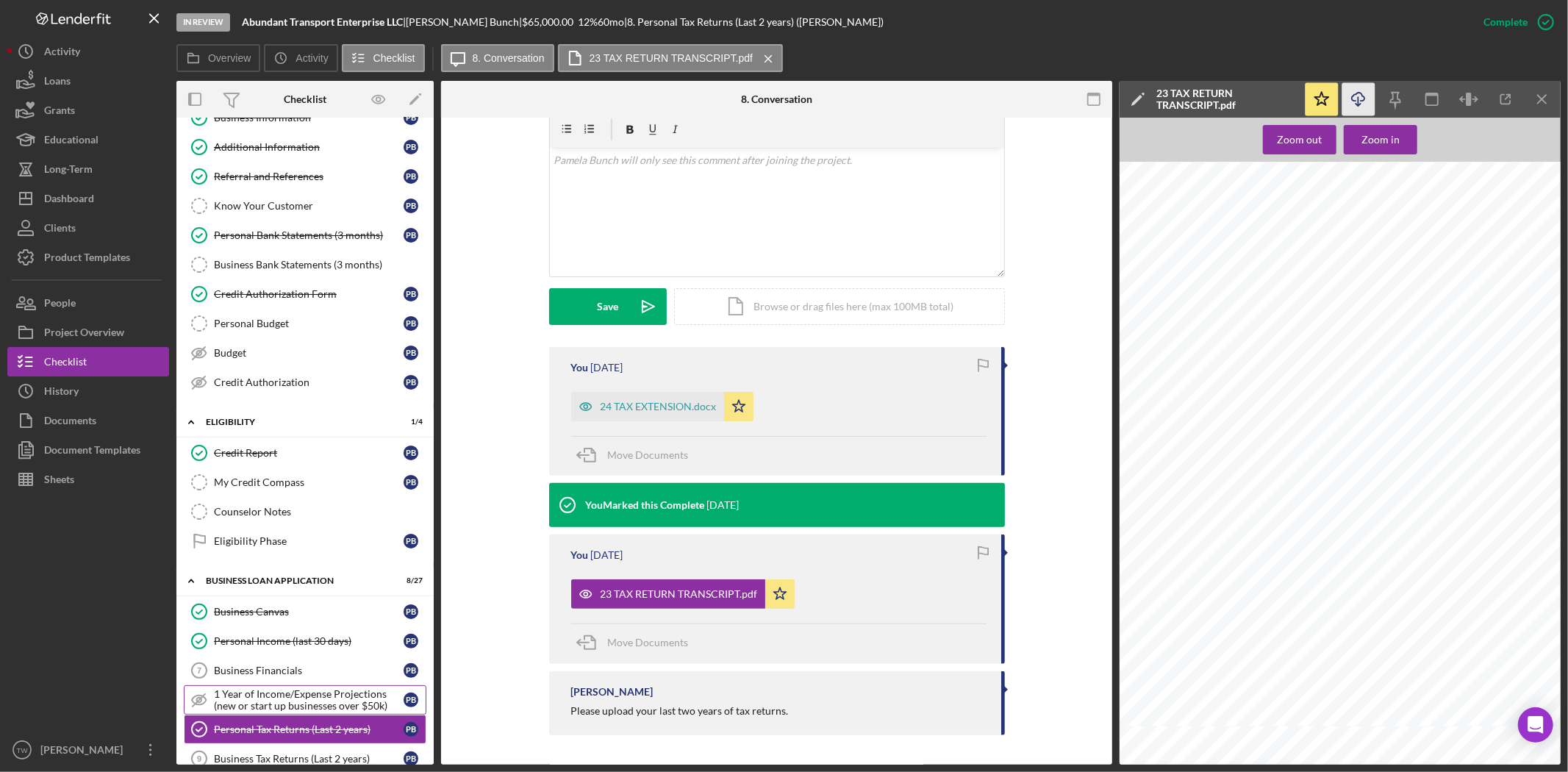
scroll to position [0, 0]
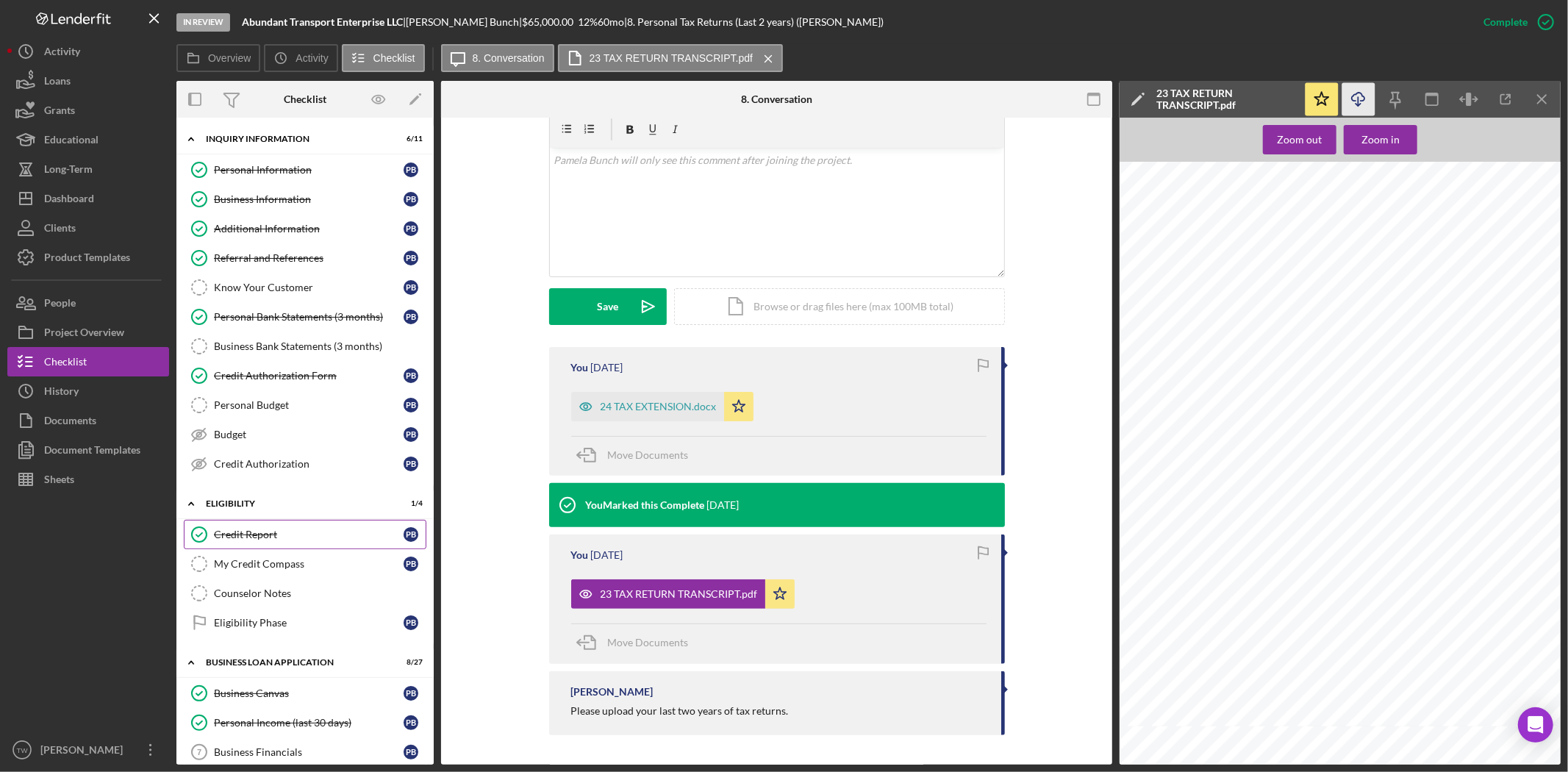
click at [289, 546] on link "Credit Report Credit Report P B" at bounding box center [305, 535] width 243 height 29
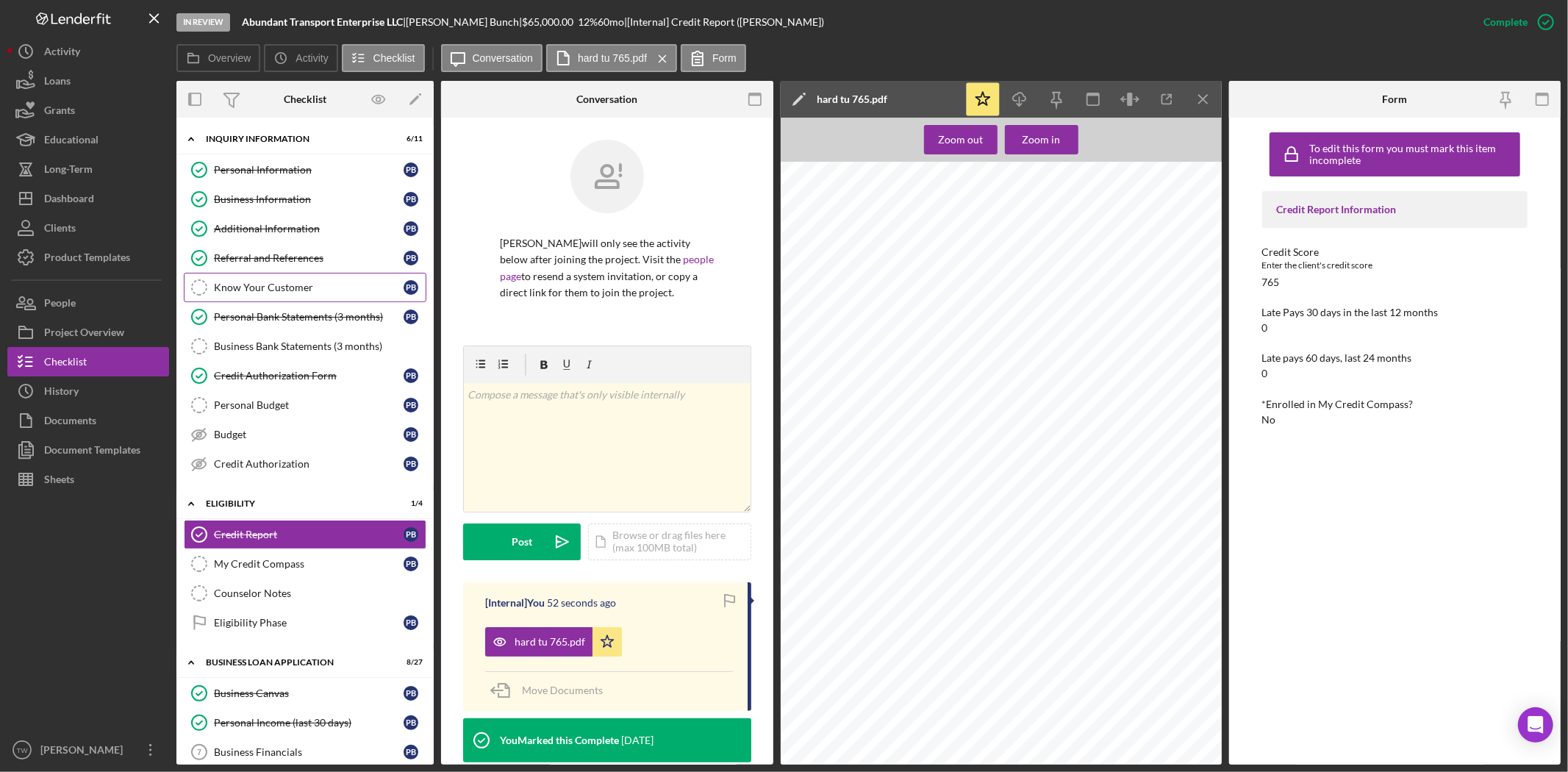
click at [334, 299] on link "Know Your Customer Know Your Customer P B" at bounding box center [305, 287] width 243 height 29
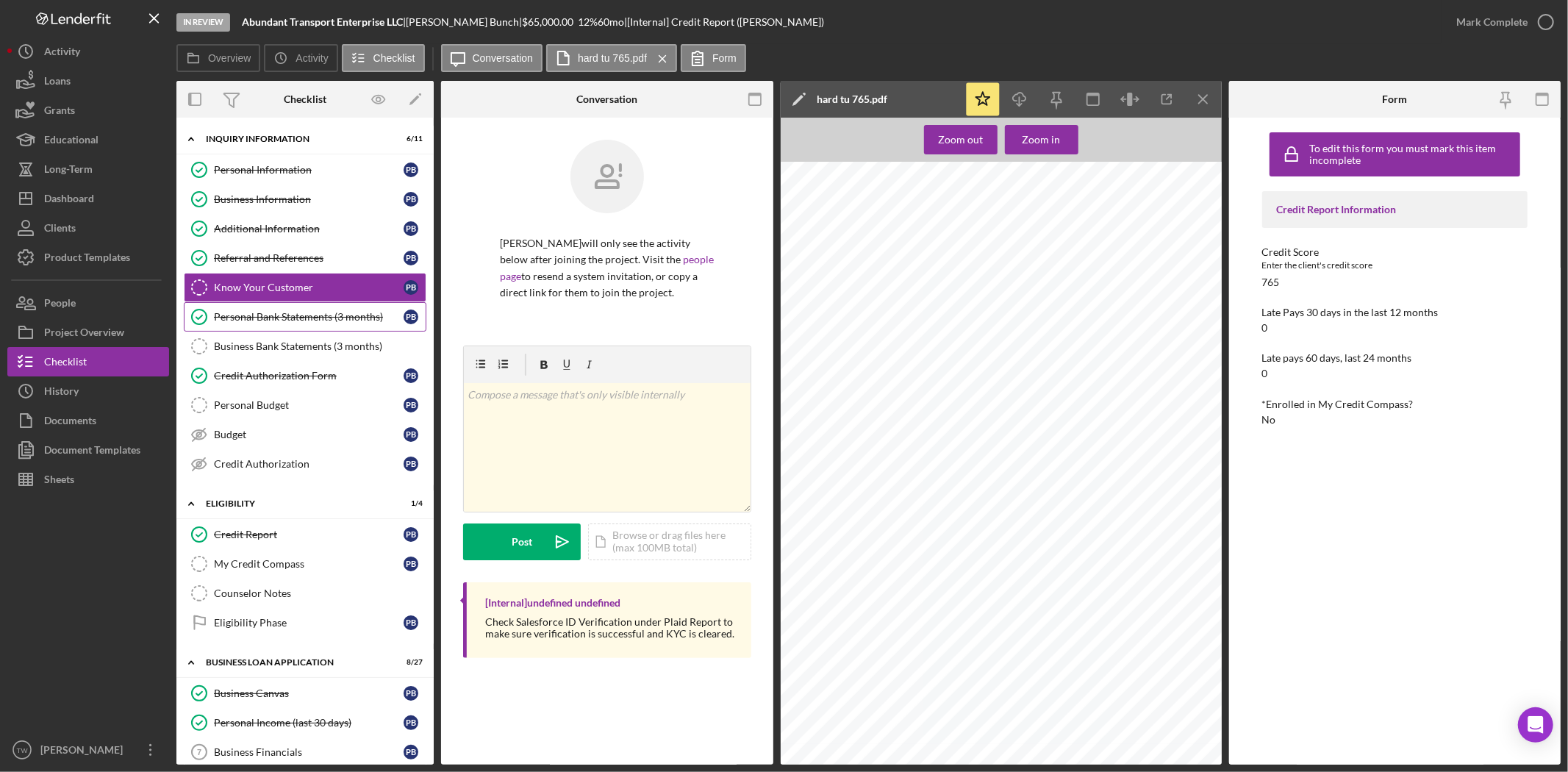
click at [327, 325] on link "Personal Bank Statements (3 months) Personal Bank Statements (3 months) P B" at bounding box center [305, 317] width 243 height 29
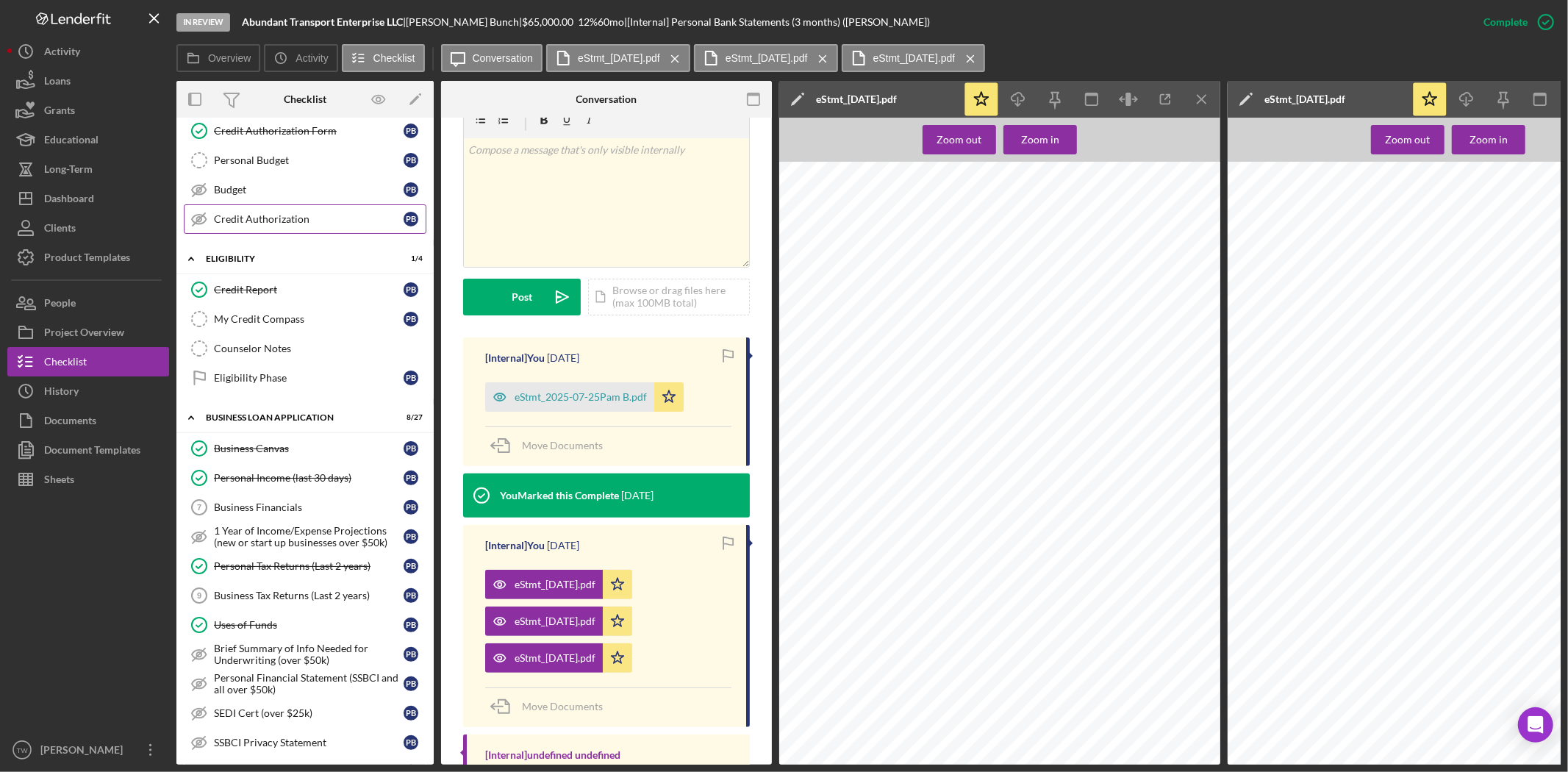
scroll to position [163, 0]
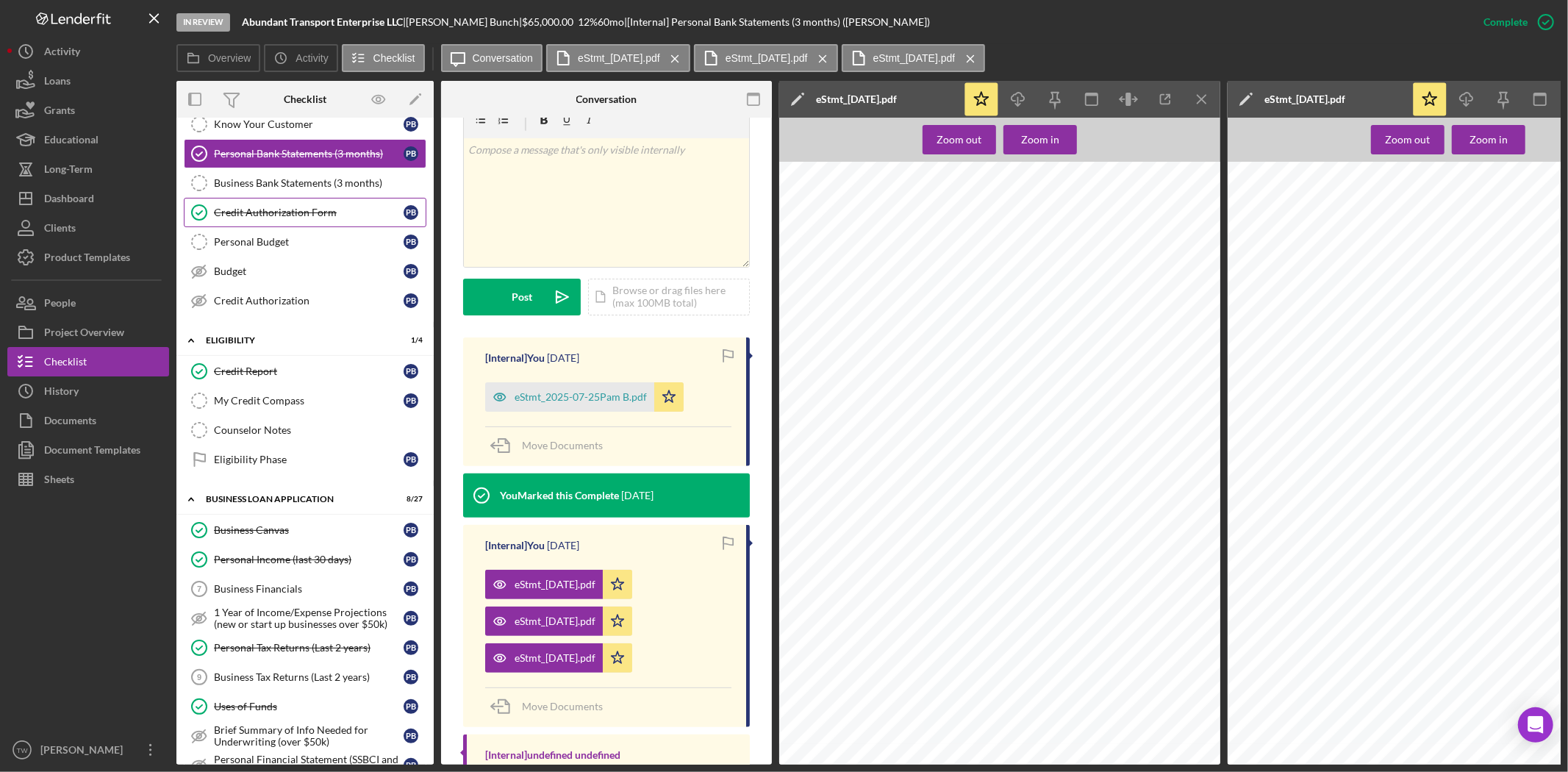
click at [319, 220] on link "Credit Authorization Form Credit Authorization Form P B" at bounding box center [305, 213] width 243 height 29
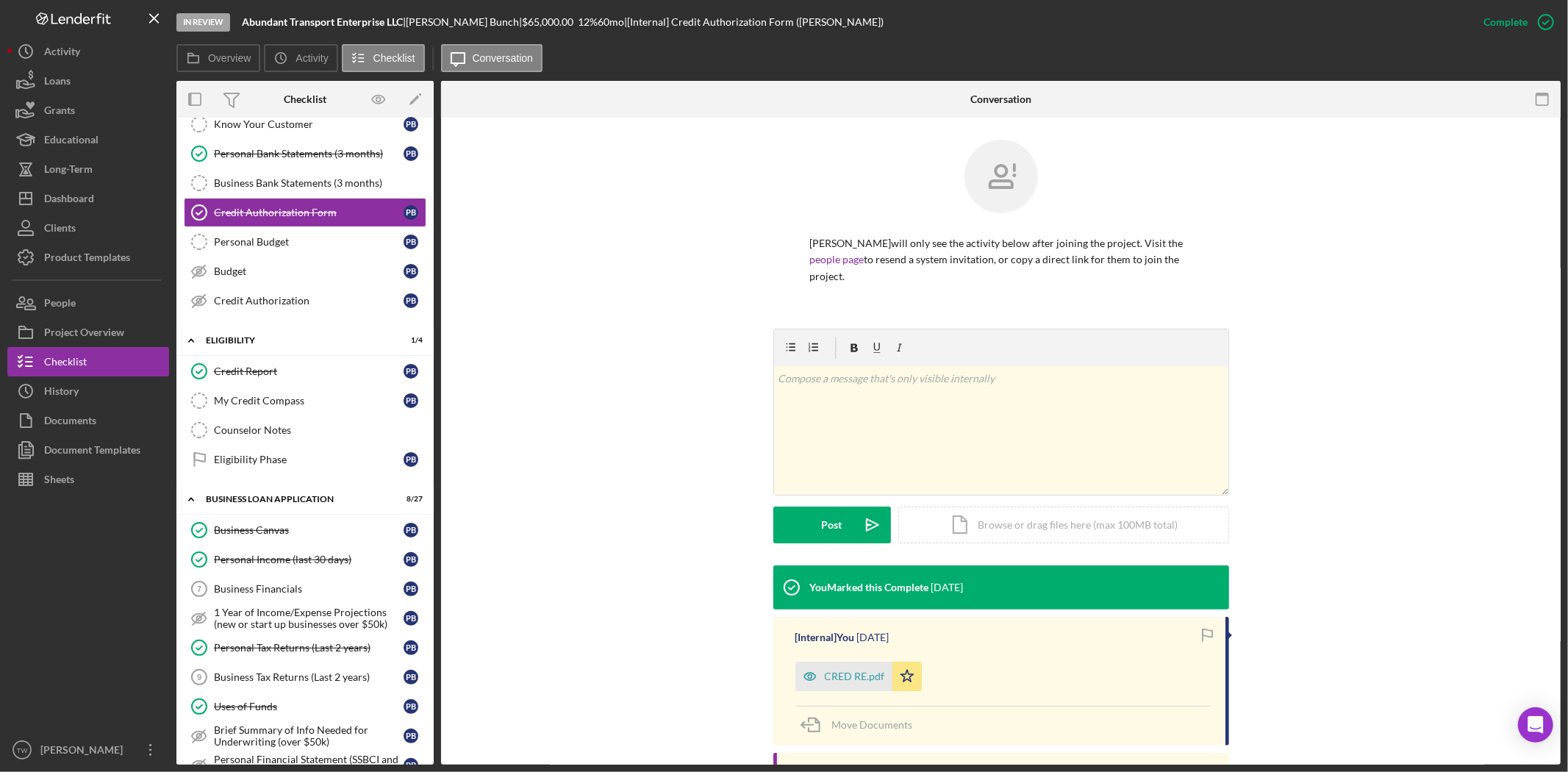
scroll to position [163, 0]
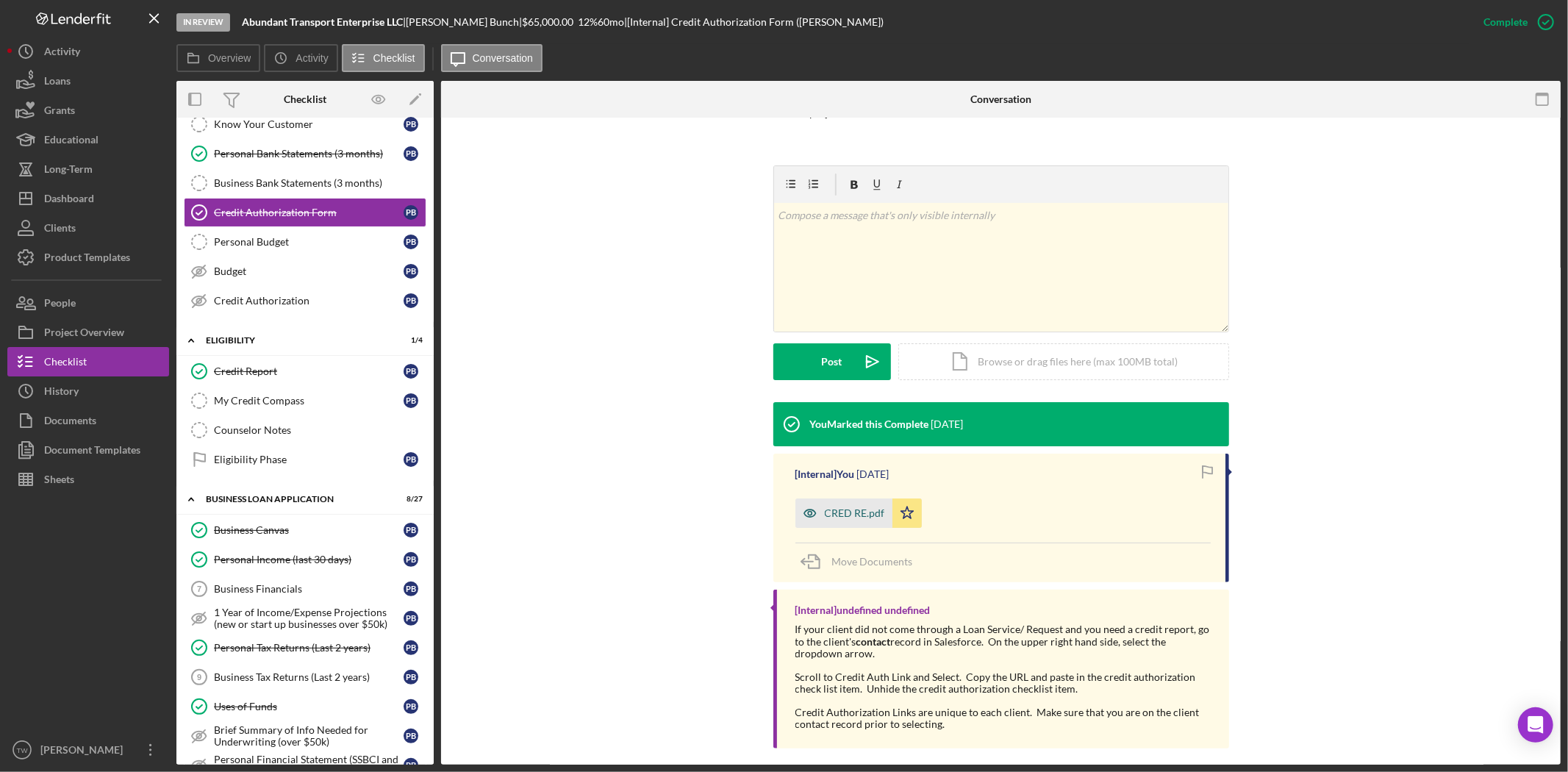
click at [854, 511] on div "CRED RE.pdf" at bounding box center [855, 513] width 60 height 12
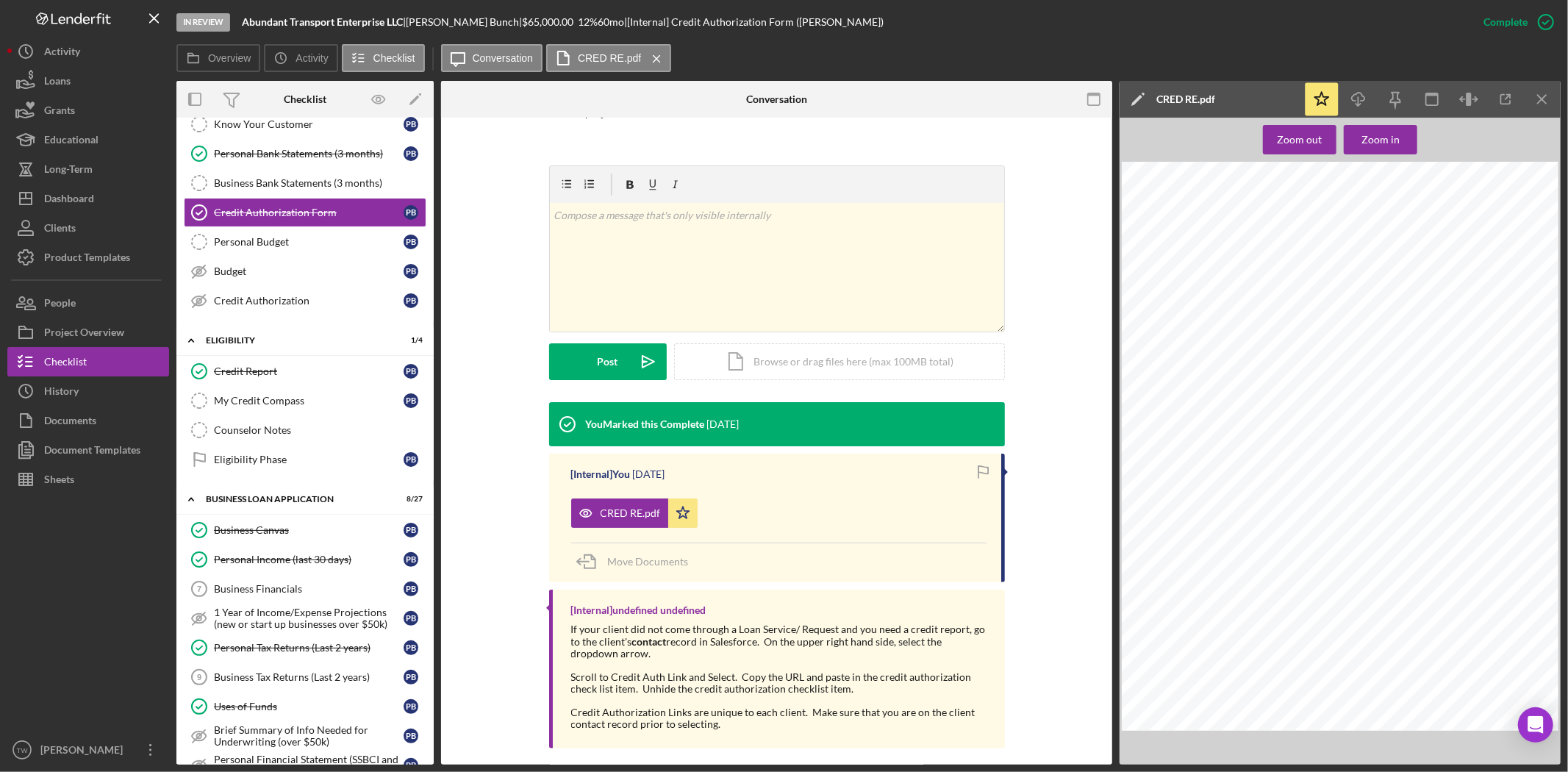
scroll to position [0, 0]
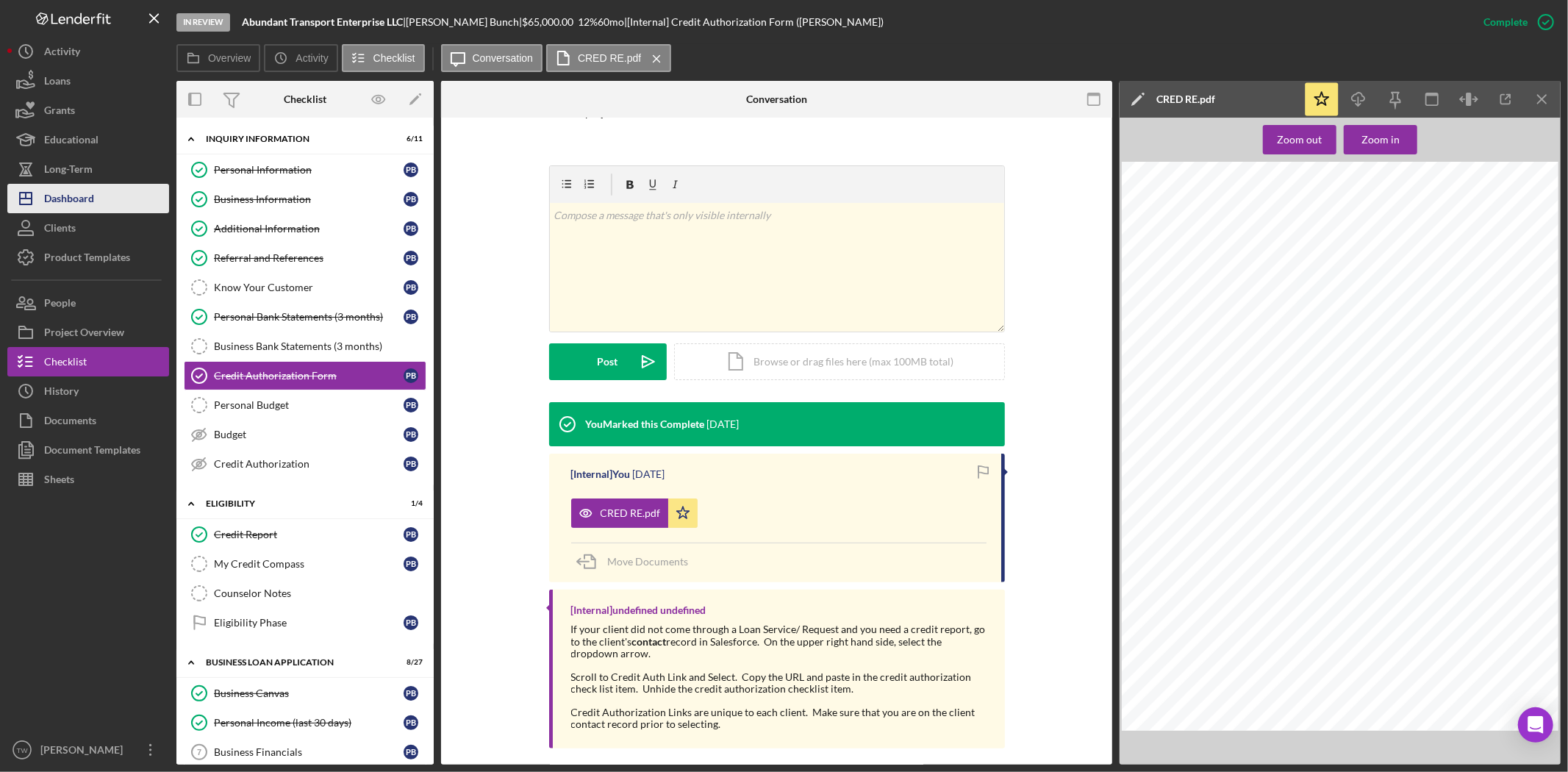
click at [91, 209] on div "Dashboard" at bounding box center [69, 200] width 50 height 33
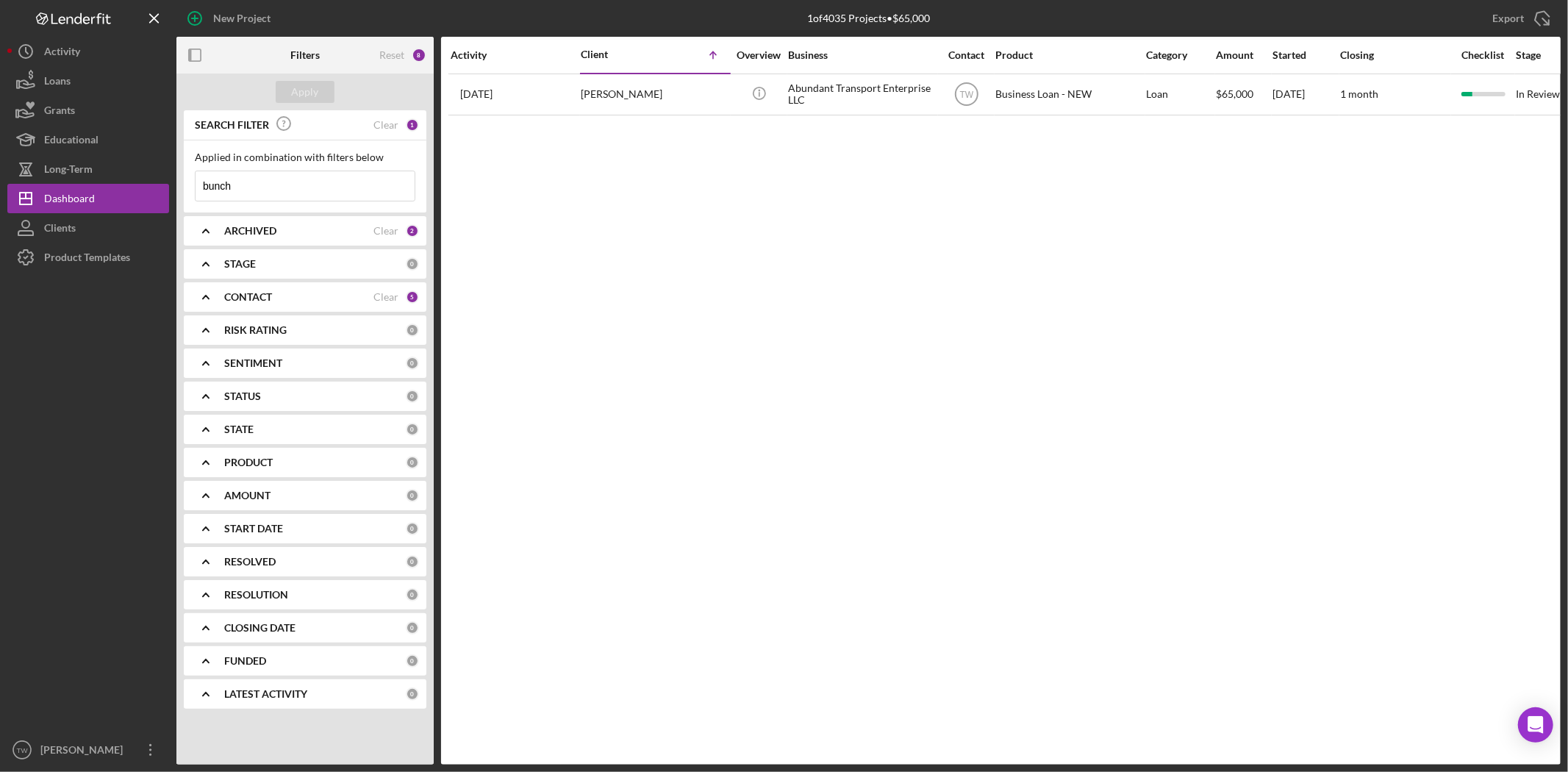
click at [278, 187] on input "bunch" at bounding box center [305, 186] width 219 height 29
type input "dareka"
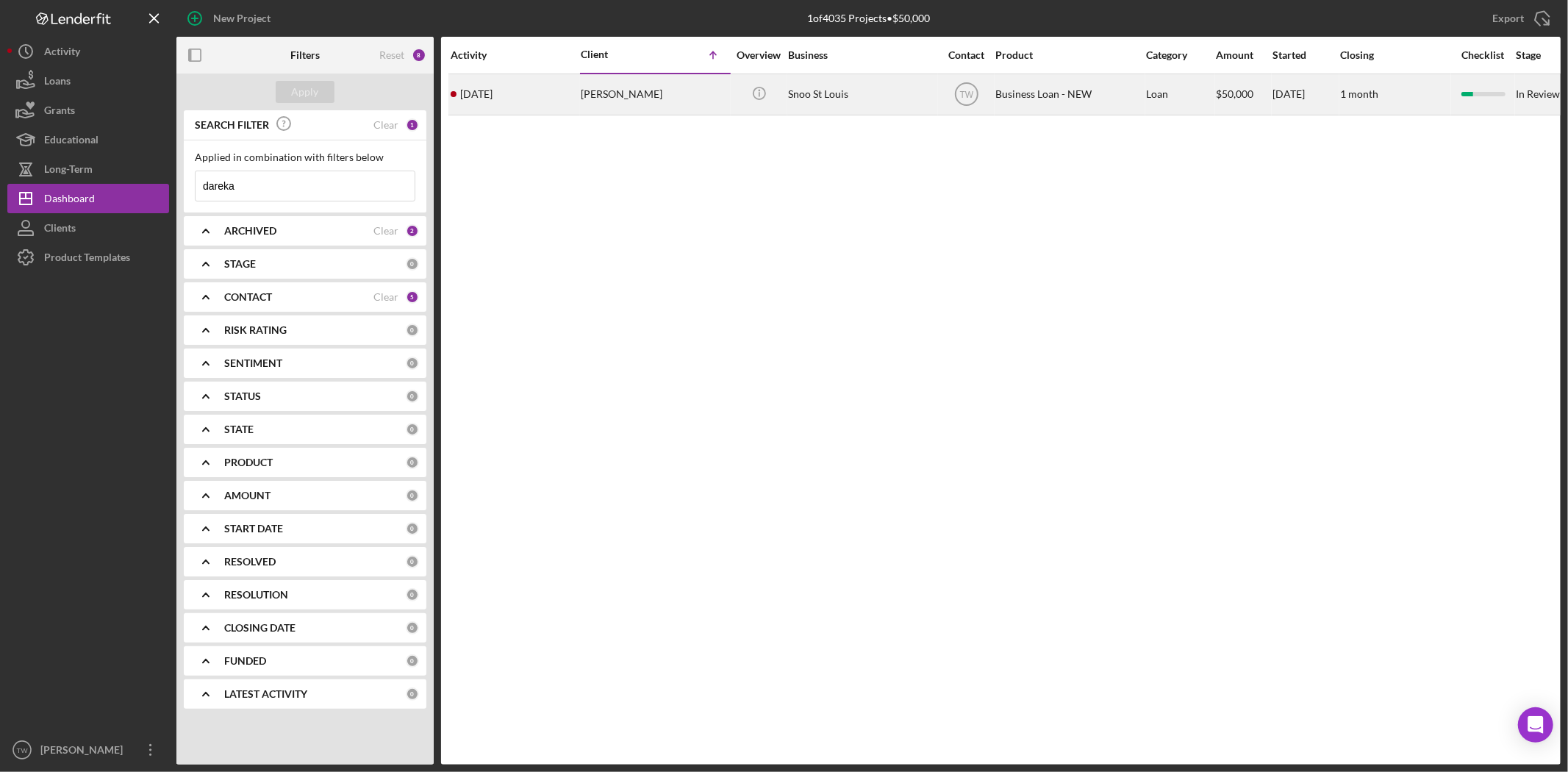
click at [645, 109] on div "[PERSON_NAME]" at bounding box center [654, 94] width 147 height 39
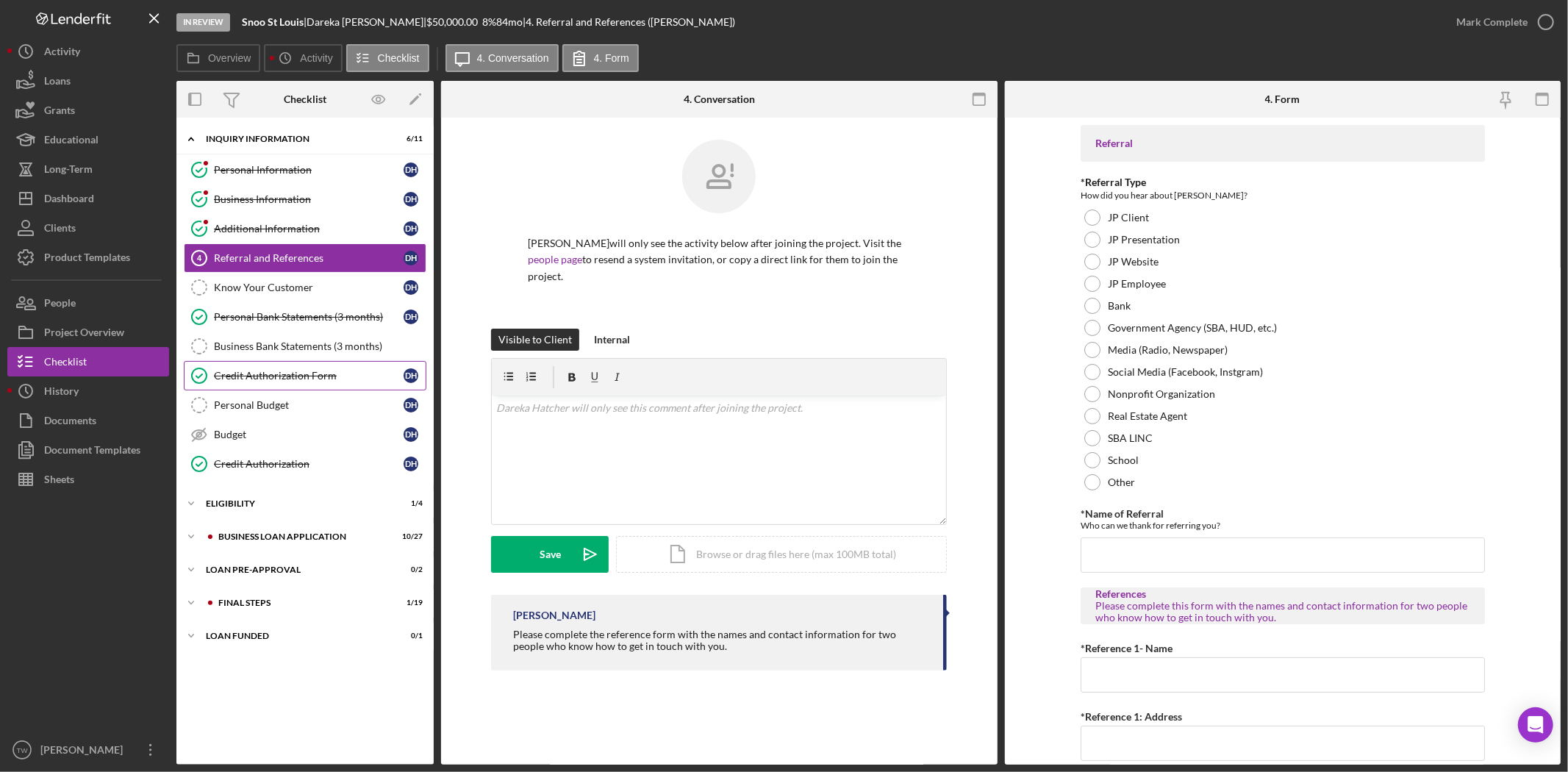
click at [269, 374] on div "Credit Authorization Form" at bounding box center [309, 375] width 189 height 12
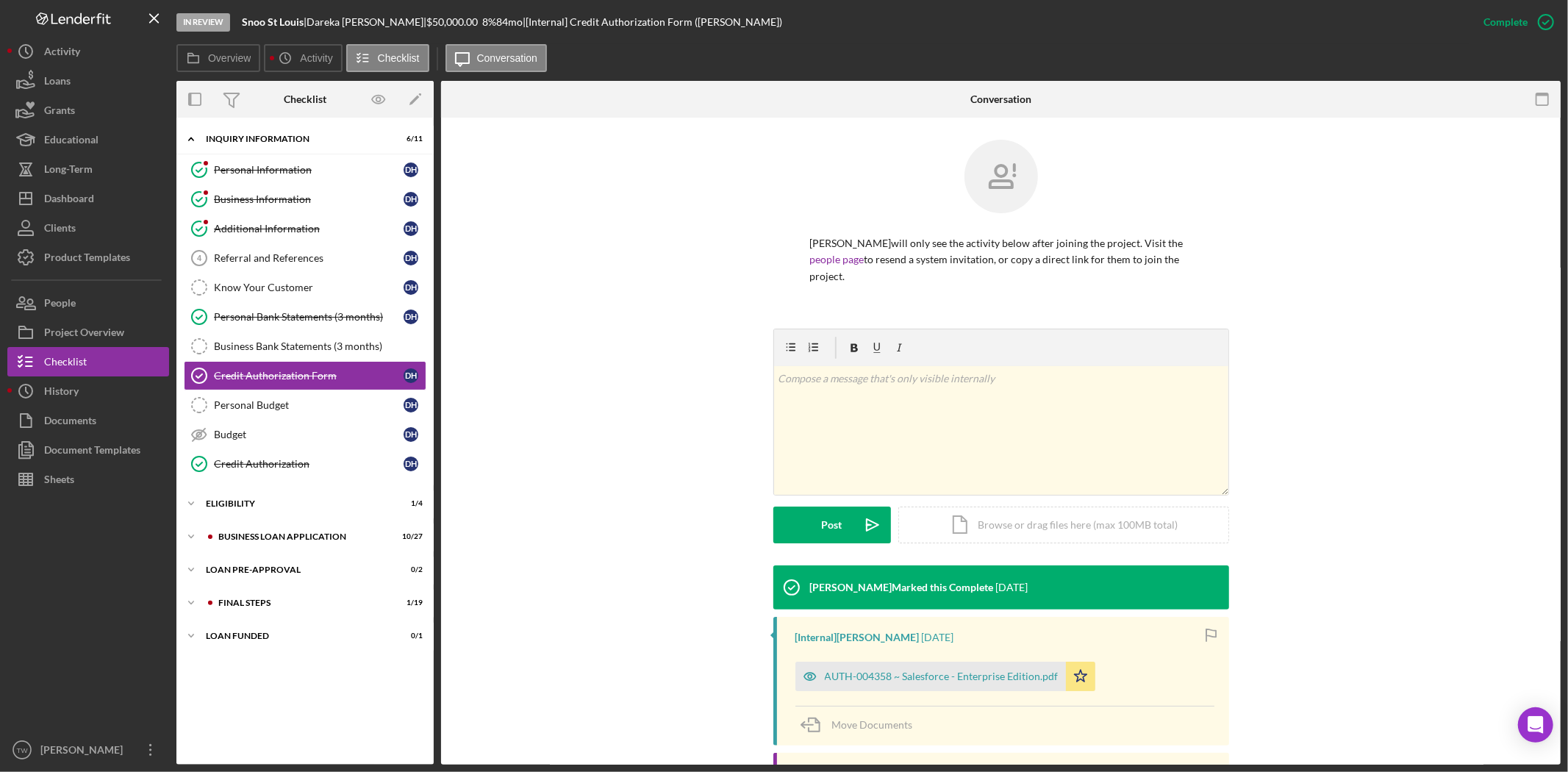
scroll to position [177, 0]
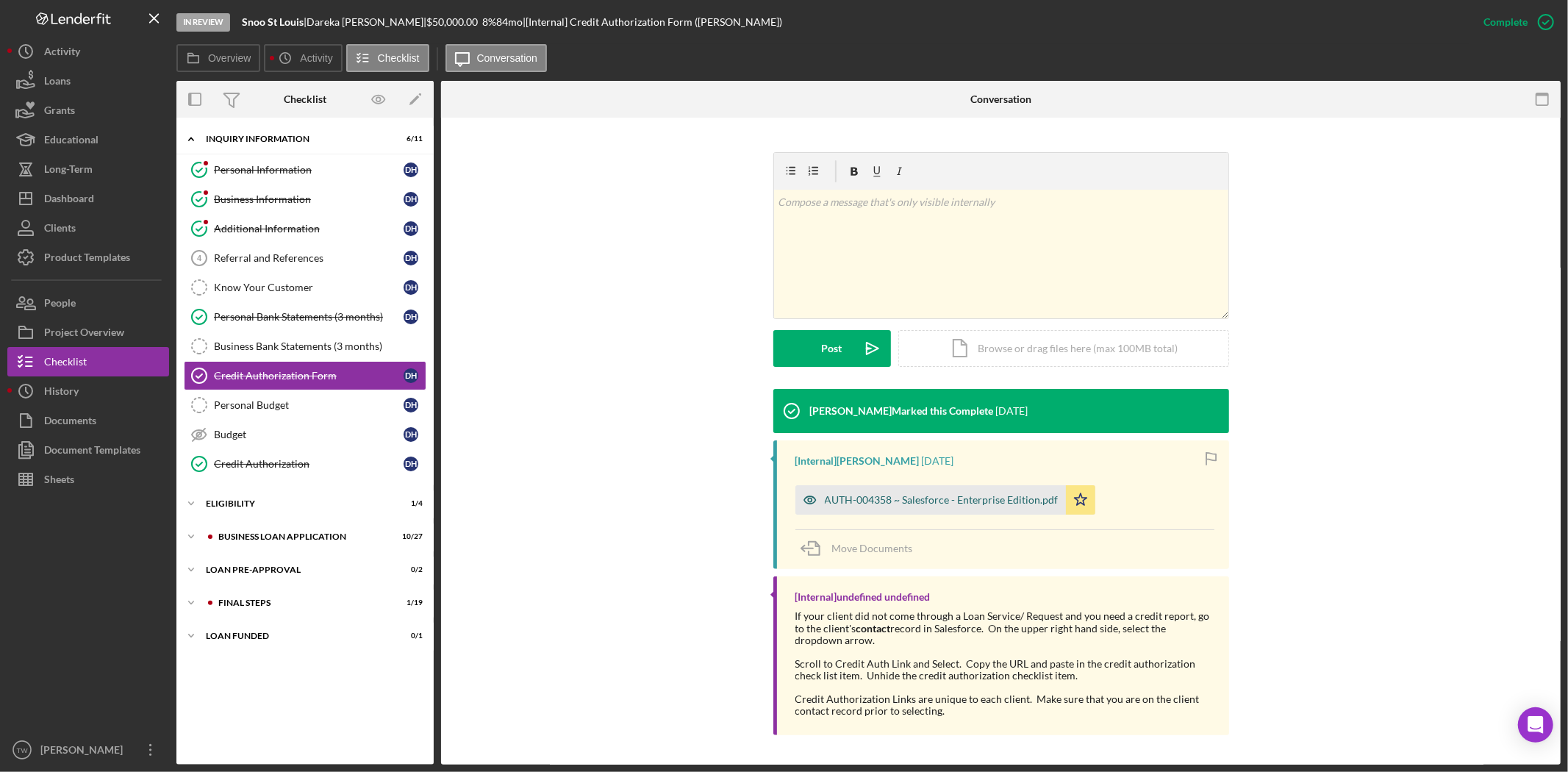
click at [951, 492] on div "AUTH-004358 ~ Salesforce - Enterprise Edition.pdf" at bounding box center [930, 500] width 270 height 29
